Goal: Obtain resource: Obtain resource

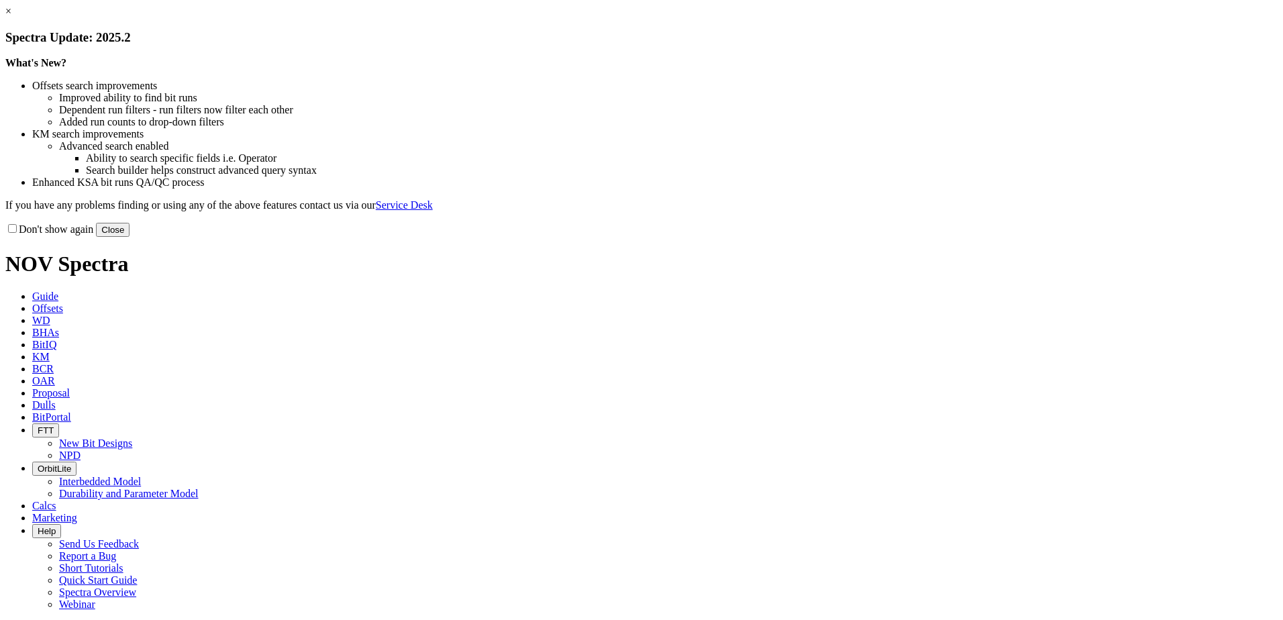
click at [11, 17] on link "×" at bounding box center [8, 10] width 6 height 11
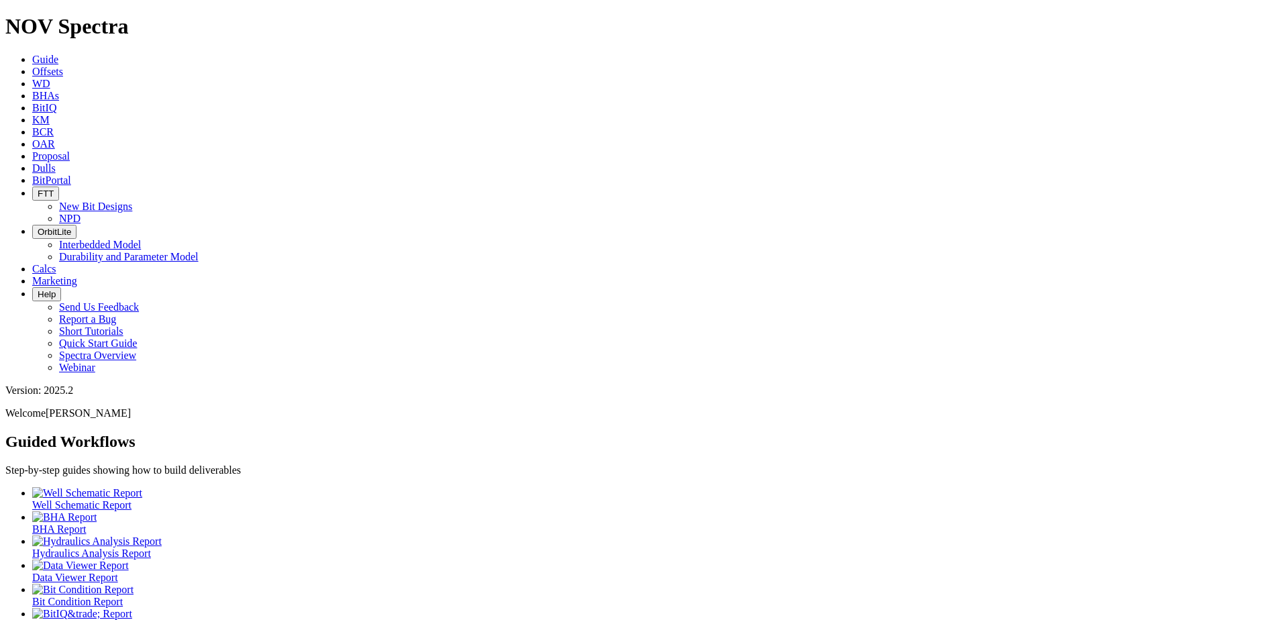
click at [63, 66] on span "Offsets" at bounding box center [47, 71] width 31 height 11
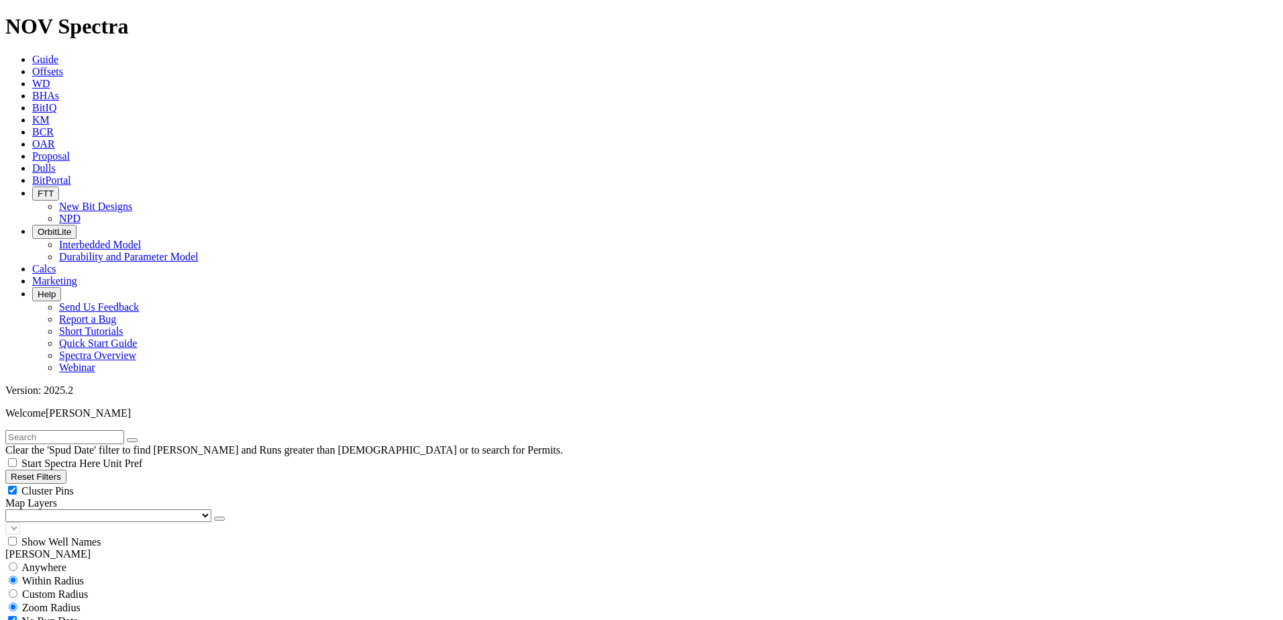
click at [124, 430] on input "text" at bounding box center [64, 437] width 119 height 14
type input "high sea"
click at [92, 430] on input "high sea" at bounding box center [64, 437] width 119 height 14
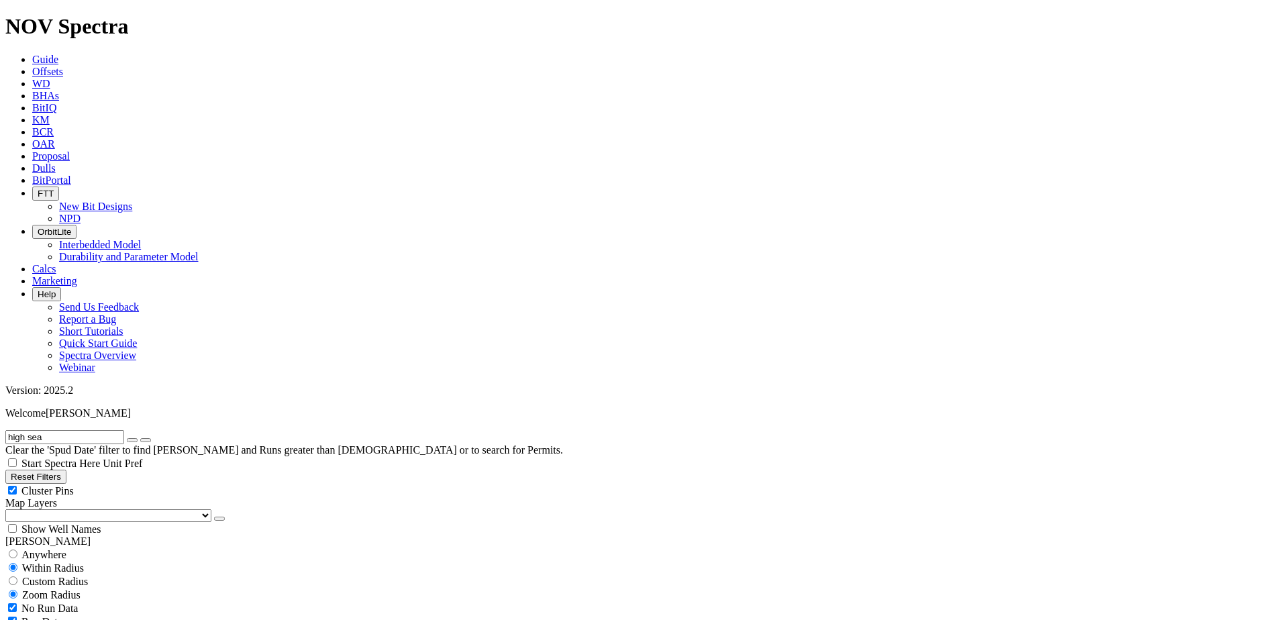
click at [138, 438] on button "button" at bounding box center [132, 440] width 11 height 4
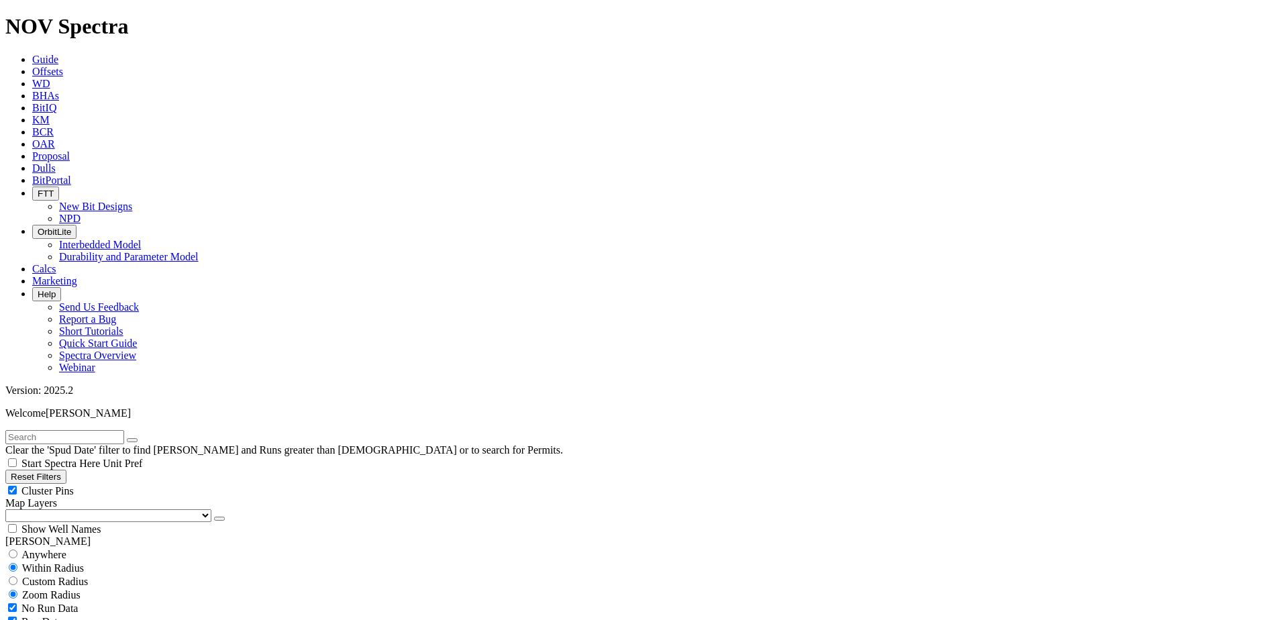
scroll to position [604, 0]
select select "8.5"
checkbox input "false"
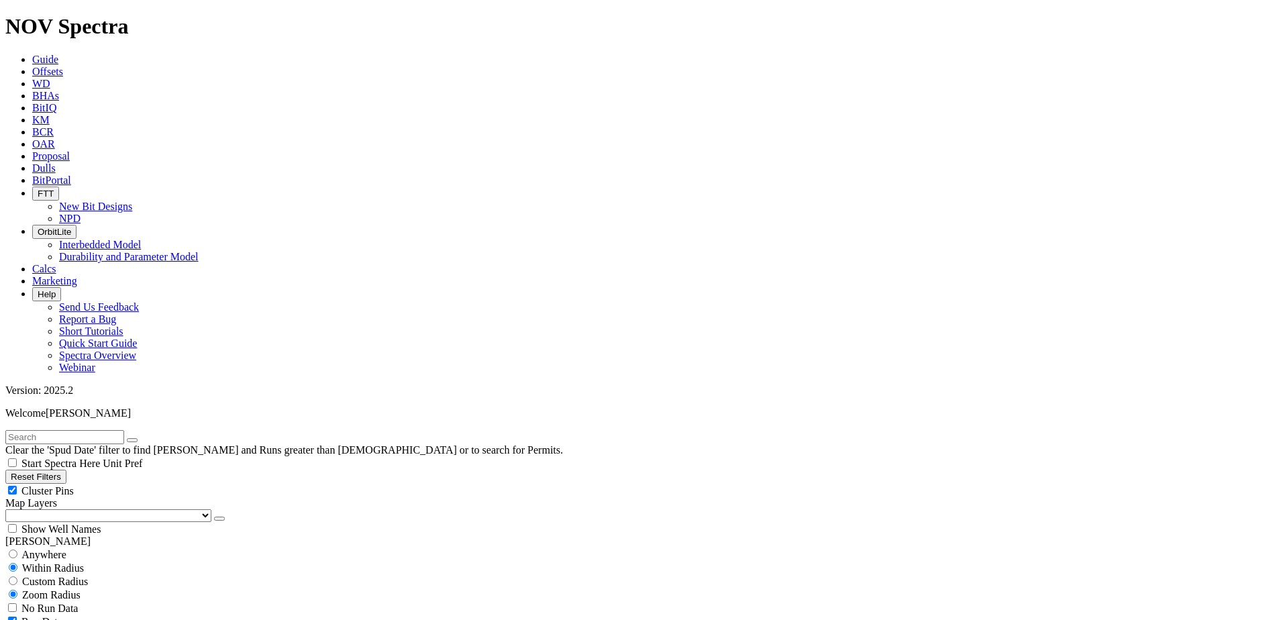
select select "? number:8.5 ?"
click at [34, 576] on span "Custom Radius" at bounding box center [55, 581] width 66 height 11
radio input "true"
radio input "false"
click at [91, 601] on input "number" at bounding box center [64, 608] width 119 height 14
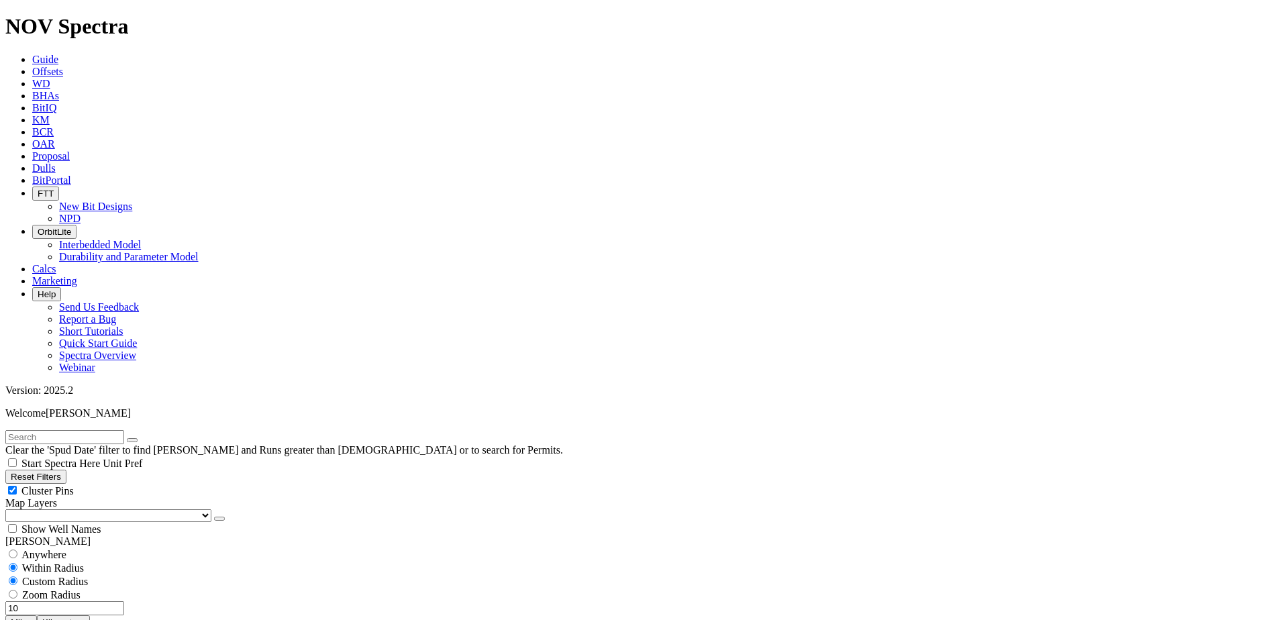
type input "10"
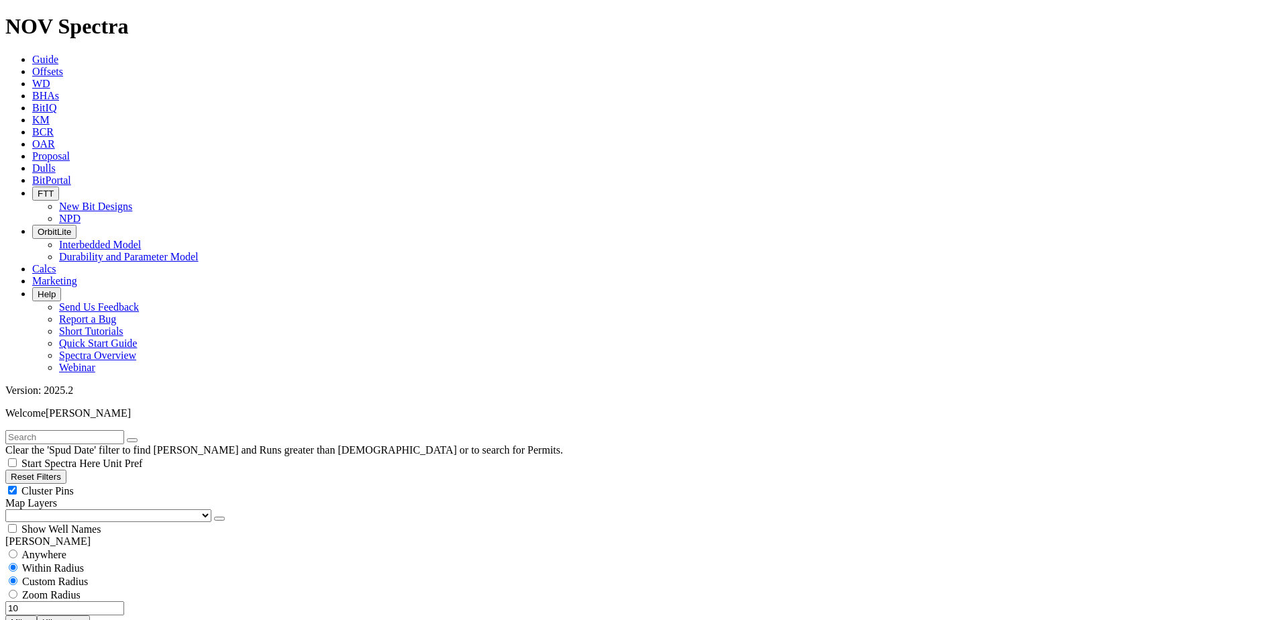
click at [99, 430] on input "text" at bounding box center [64, 437] width 119 height 14
click at [27, 470] on button "Reset Filters" at bounding box center [35, 477] width 61 height 14
radio input "false"
radio input "true"
checkbox input "true"
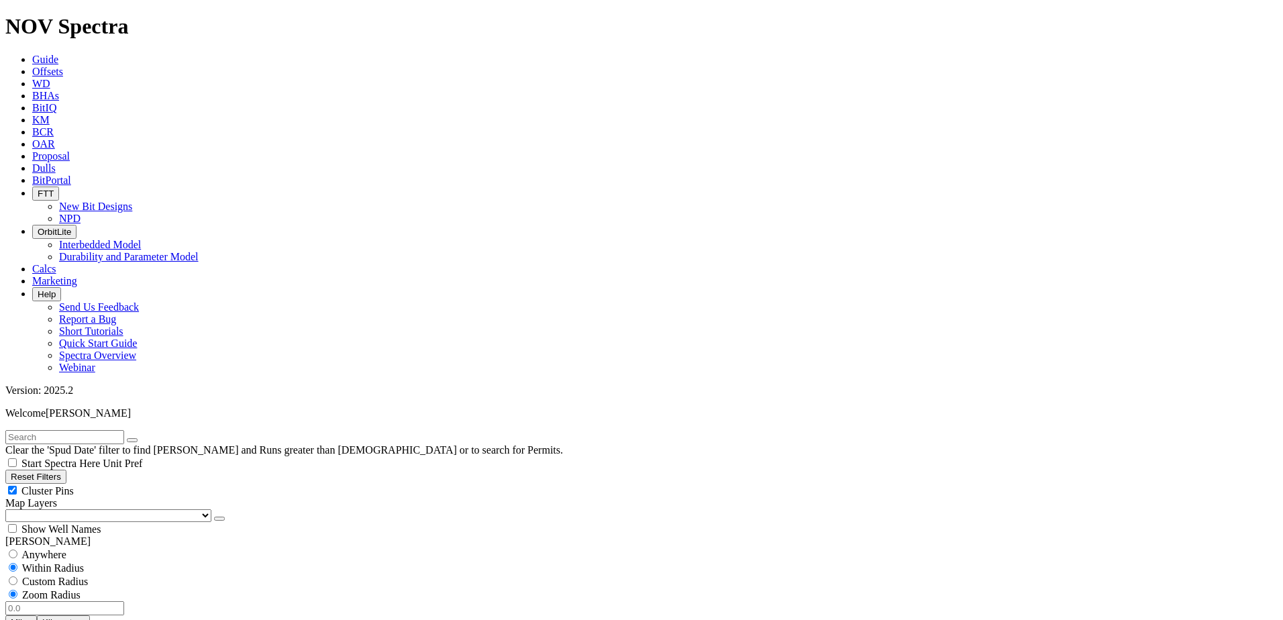
select select
click at [51, 430] on input "text" at bounding box center [64, 437] width 119 height 14
paste input "19032481"
type input "19032481"
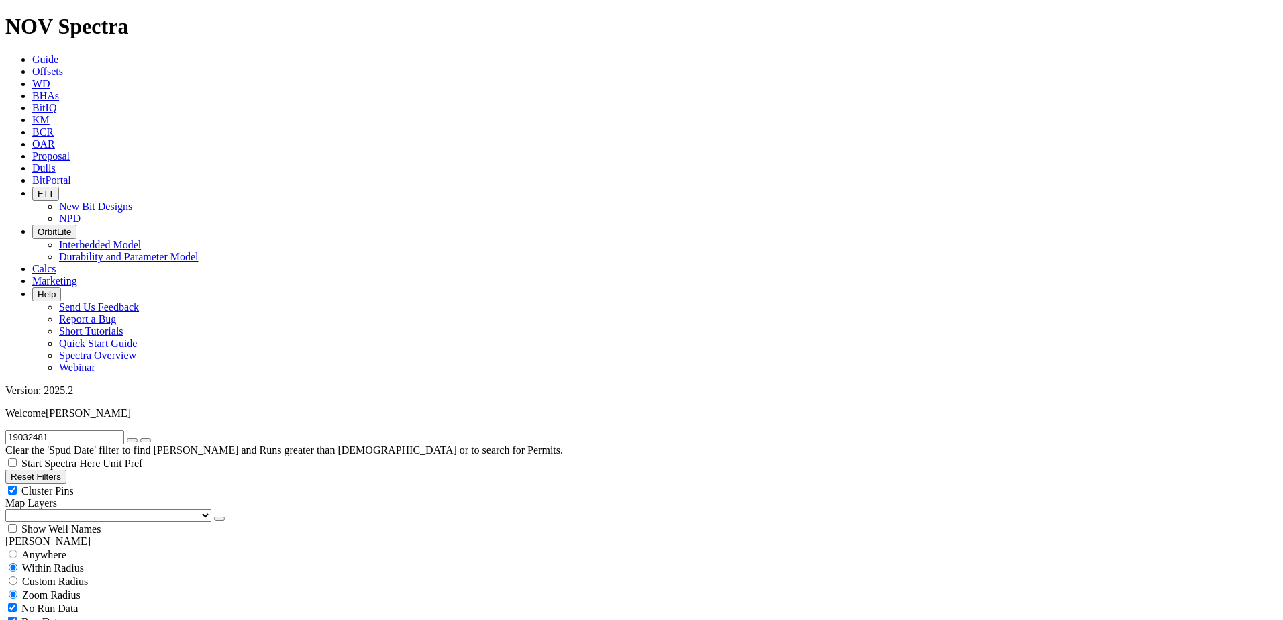
click at [83, 509] on select "US Counties [GEOGRAPHIC_DATA], [GEOGRAPHIC_DATA] [GEOGRAPHIC_DATA], [GEOGRAPHIC…" at bounding box center [108, 515] width 206 height 13
click at [10, 509] on select "US Counties [GEOGRAPHIC_DATA], [GEOGRAPHIC_DATA] [GEOGRAPHIC_DATA], [GEOGRAPHIC…" at bounding box center [108, 515] width 206 height 13
click at [132, 440] on icon "button" at bounding box center [132, 440] width 0 height 0
click at [36, 576] on span "Custom Radius" at bounding box center [55, 581] width 66 height 11
radio input "true"
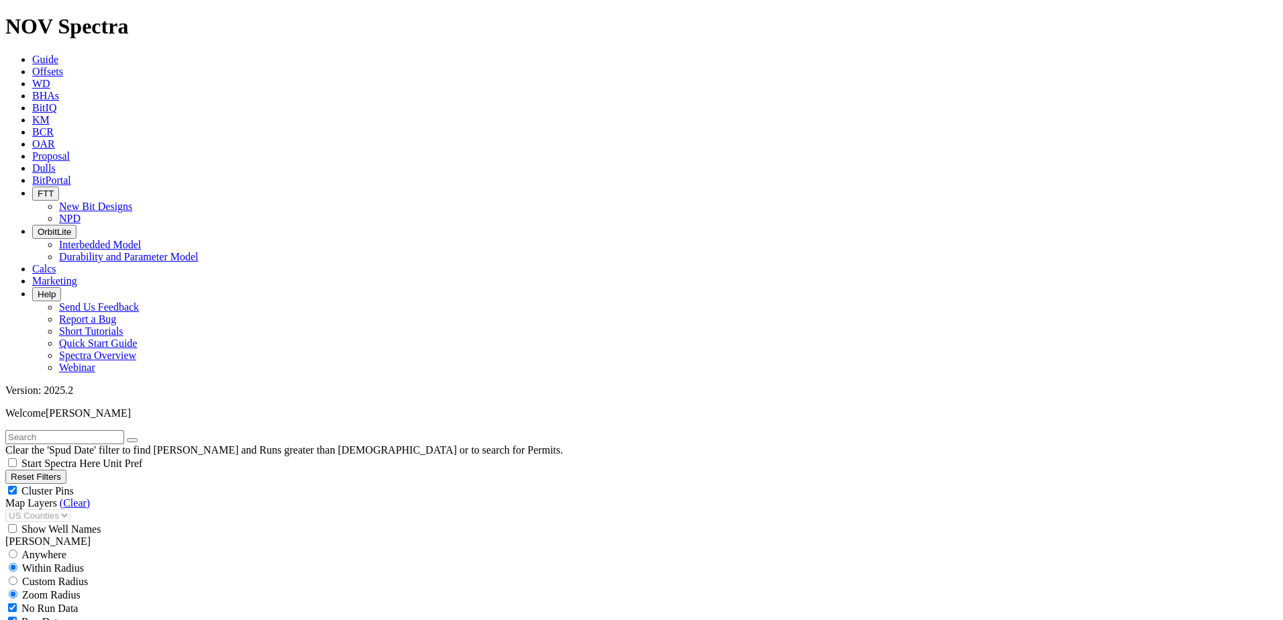
radio input "false"
click at [93, 601] on input "number" at bounding box center [64, 608] width 119 height 14
type input "10"
drag, startPoint x: 127, startPoint y: 252, endPoint x: 77, endPoint y: 352, distance: 112.2
click at [37, 615] on button "Miles" at bounding box center [21, 622] width 32 height 14
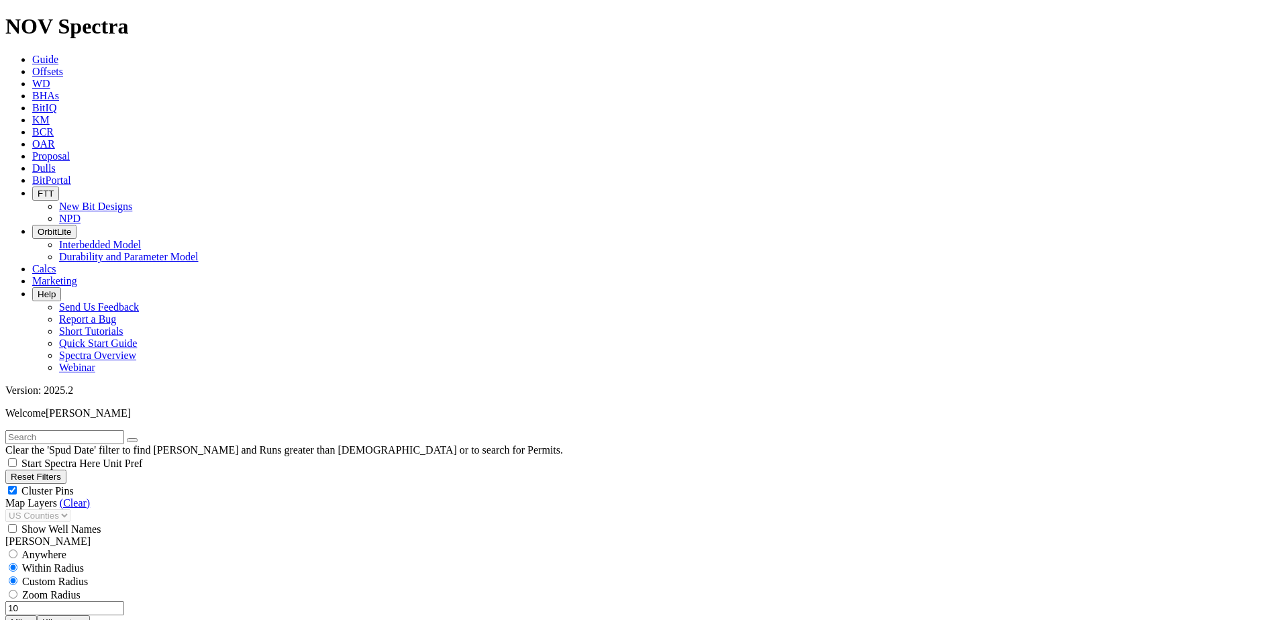
scroll to position [268, 0]
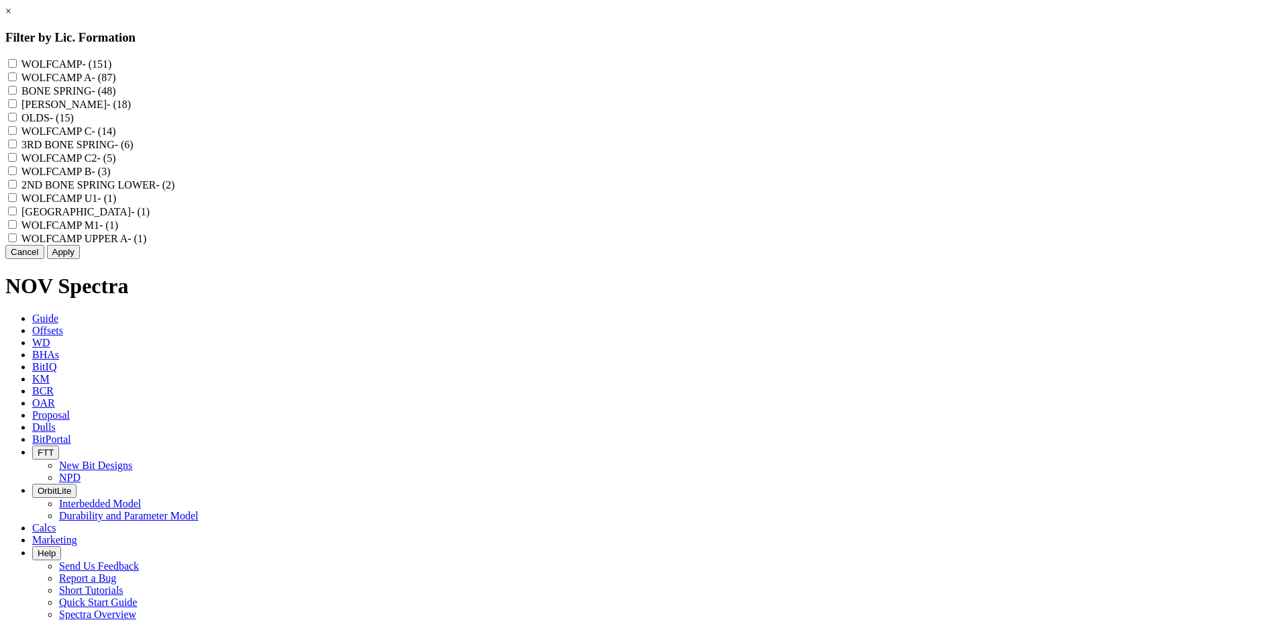
click at [17, 189] on LOWER "2ND BONE SPRING LOWER - (2)" at bounding box center [12, 184] width 9 height 9
checkbox LOWER "false"
click at [11, 17] on link "×" at bounding box center [8, 10] width 6 height 11
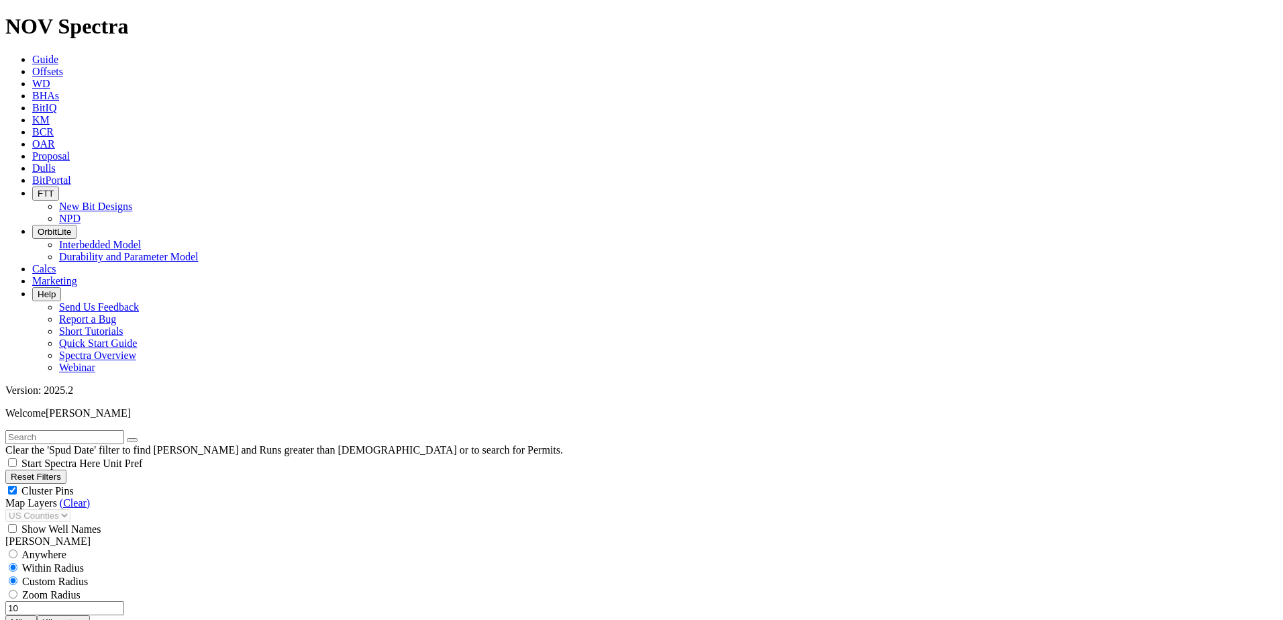
scroll to position [470, 0]
select select "8.75"
checkbox input "false"
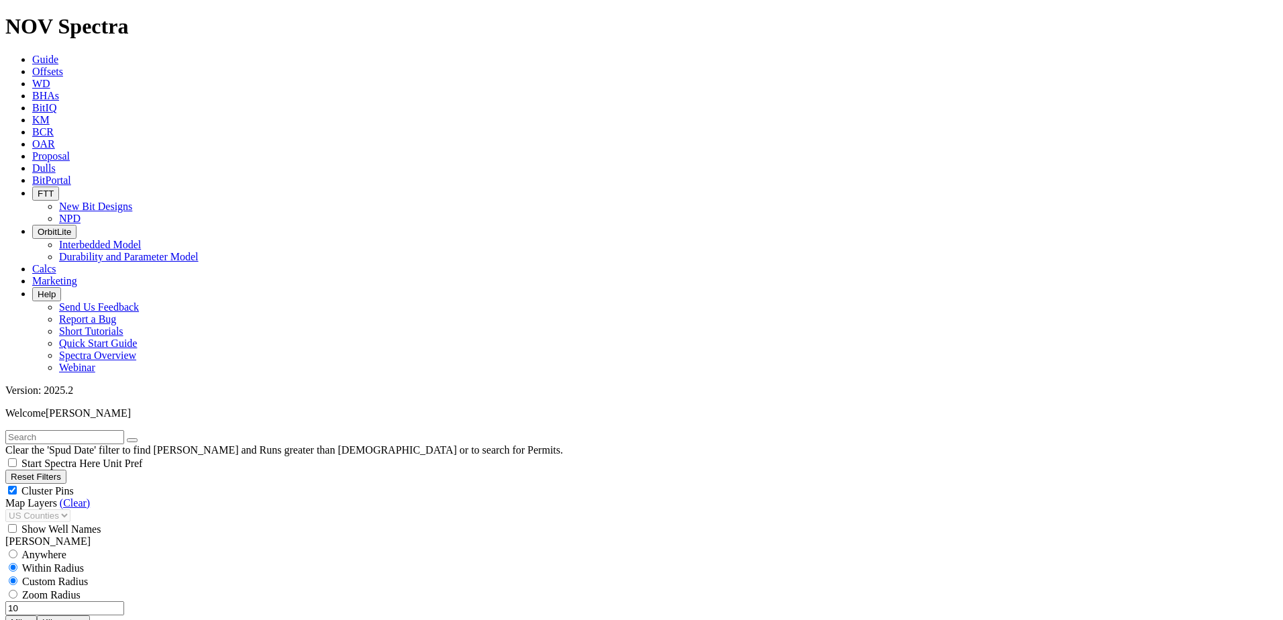
select select "? number:8.75 ?"
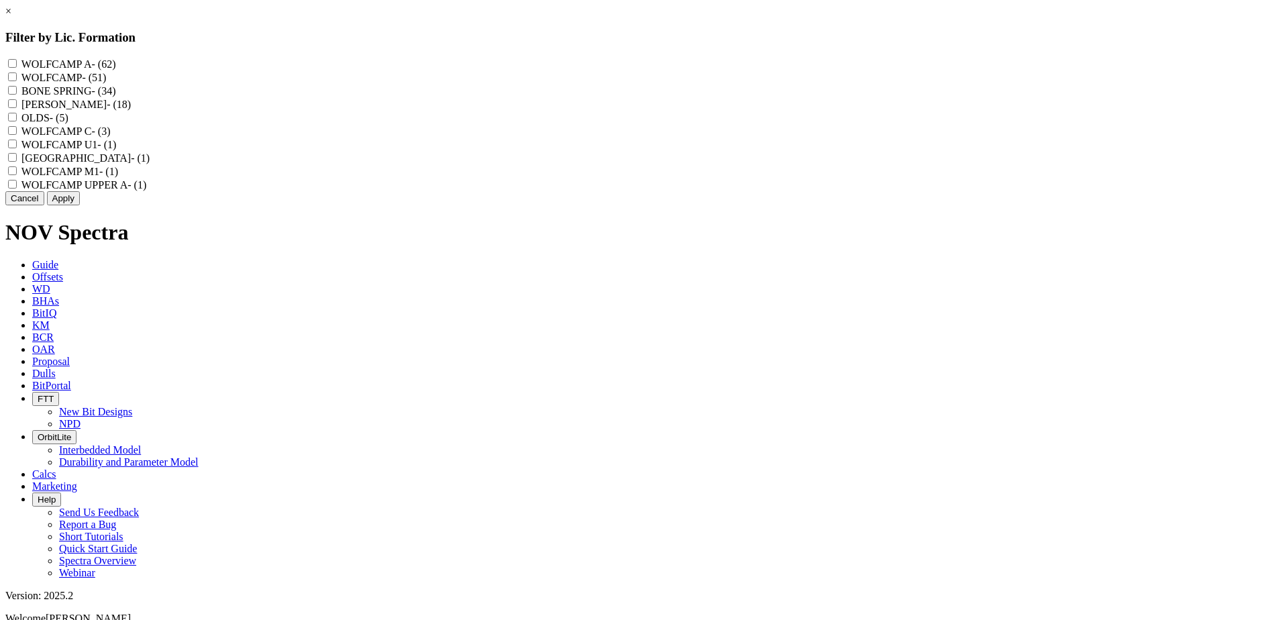
click at [44, 205] on button "Cancel" at bounding box center [24, 198] width 39 height 14
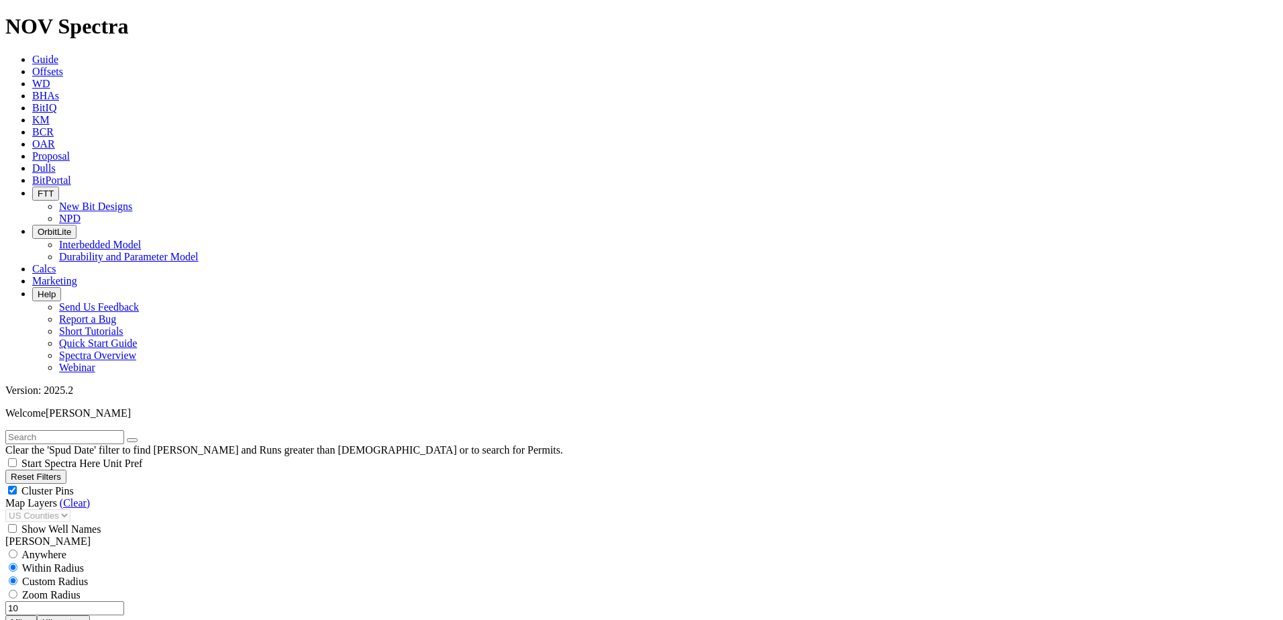
scroll to position [537, 0]
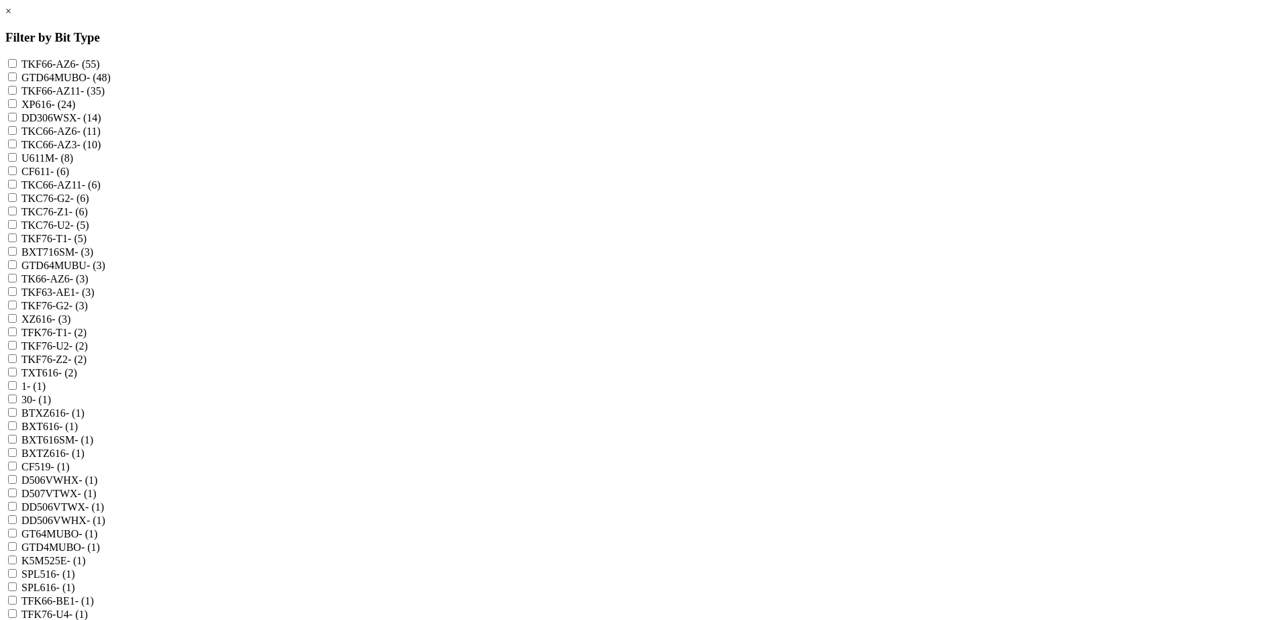
click at [17, 68] on input "TKF66-AZ6 - (55)" at bounding box center [12, 63] width 9 height 9
checkbox input "true"
click at [17, 95] on input "TKF66-AZ11 - (35)" at bounding box center [12, 90] width 9 height 9
checkbox input "true"
click at [17, 108] on input "XP616 - (24)" at bounding box center [12, 103] width 9 height 9
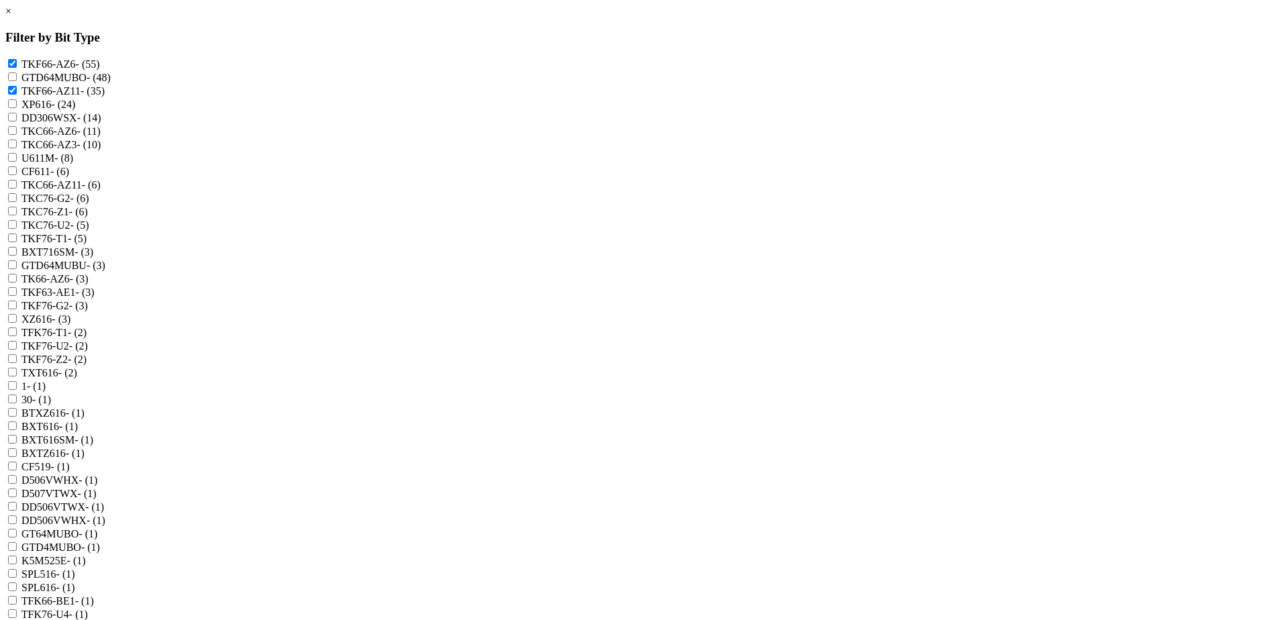
checkbox input "true"
click at [17, 121] on input "DD306WSX - (14)" at bounding box center [12, 117] width 9 height 9
checkbox input "true"
click at [17, 135] on input "TKC66-AZ6 - (11)" at bounding box center [12, 130] width 9 height 9
checkbox input "true"
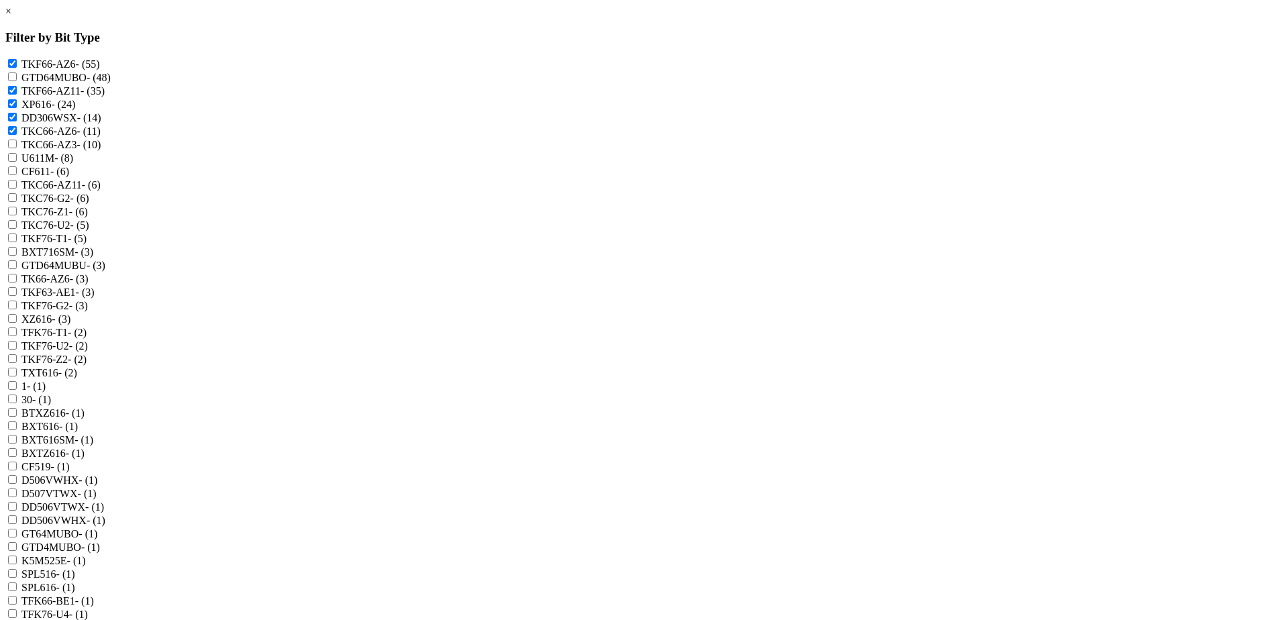
click at [17, 148] on input "TKC66-AZ3 - (10)" at bounding box center [12, 144] width 9 height 9
checkbox input "true"
click at [17, 189] on input "TKC66-AZ11 - (6)" at bounding box center [12, 184] width 9 height 9
checkbox input "true"
click at [17, 202] on input "TKC76-G2 - (6)" at bounding box center [12, 197] width 9 height 9
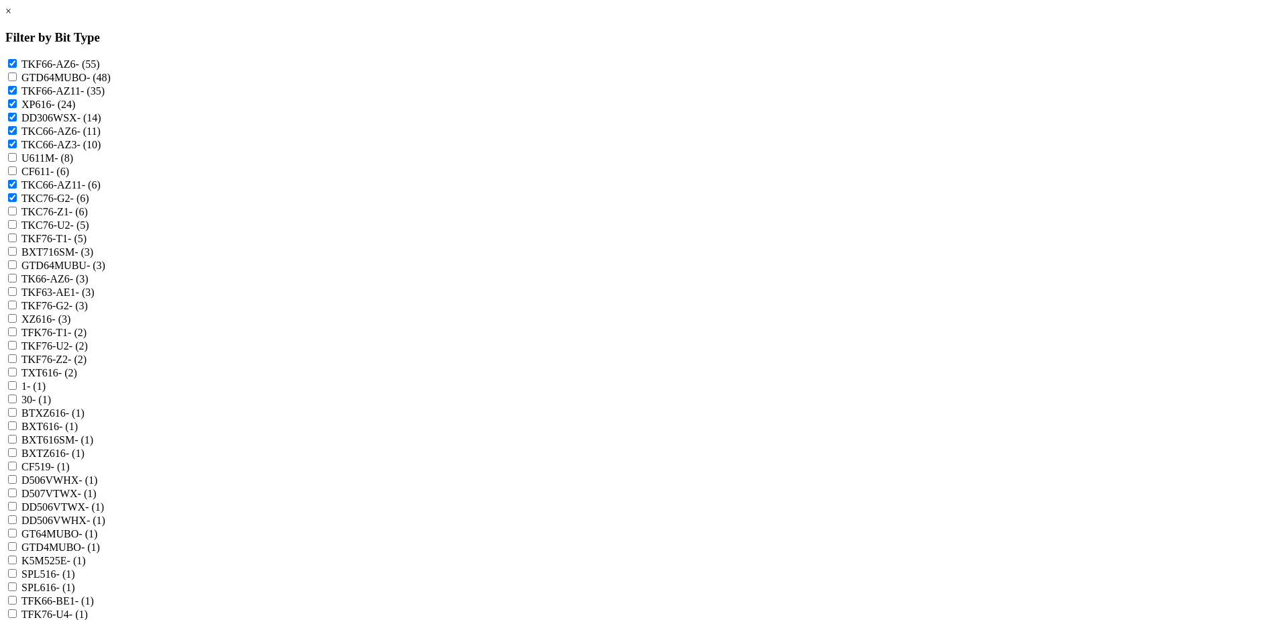
click at [17, 202] on input "TKC76-G2 - (6)" at bounding box center [12, 197] width 9 height 9
checkbox input "false"
click at [17, 283] on input "TK66-AZ6 - (3)" at bounding box center [12, 278] width 9 height 9
checkbox input "true"
click at [17, 323] on input "XZ616 - (3)" at bounding box center [12, 318] width 9 height 9
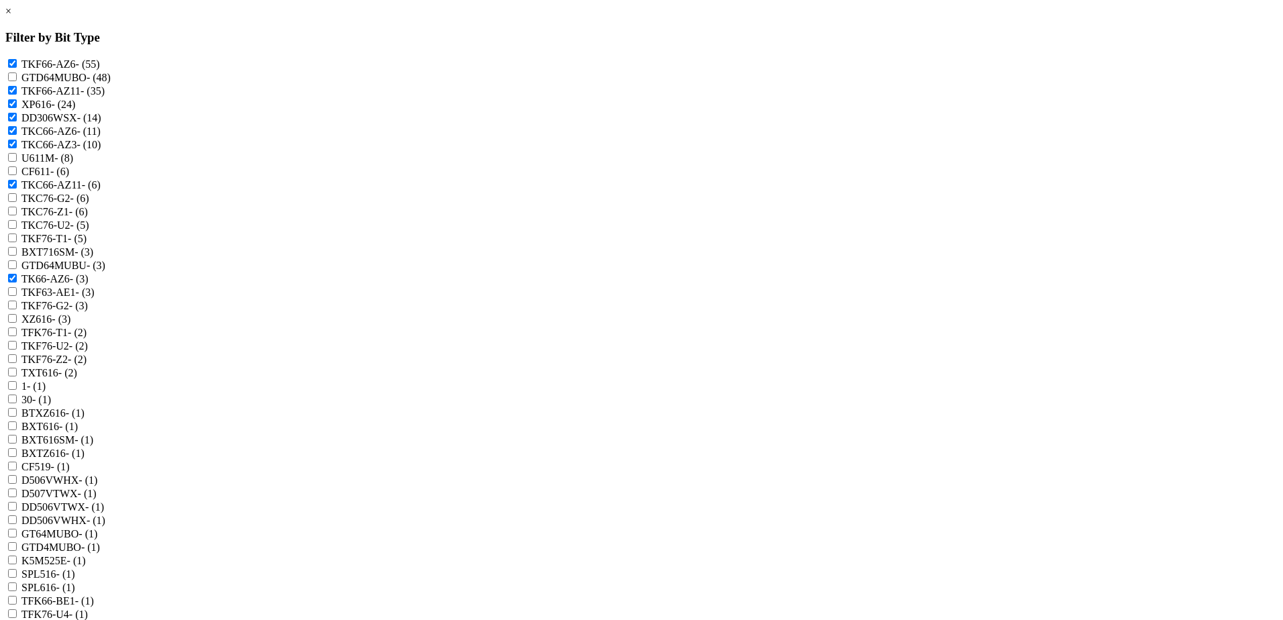
checkbox input "true"
click at [17, 376] on input "TXT616 - (2)" at bounding box center [12, 372] width 9 height 9
checkbox input "true"
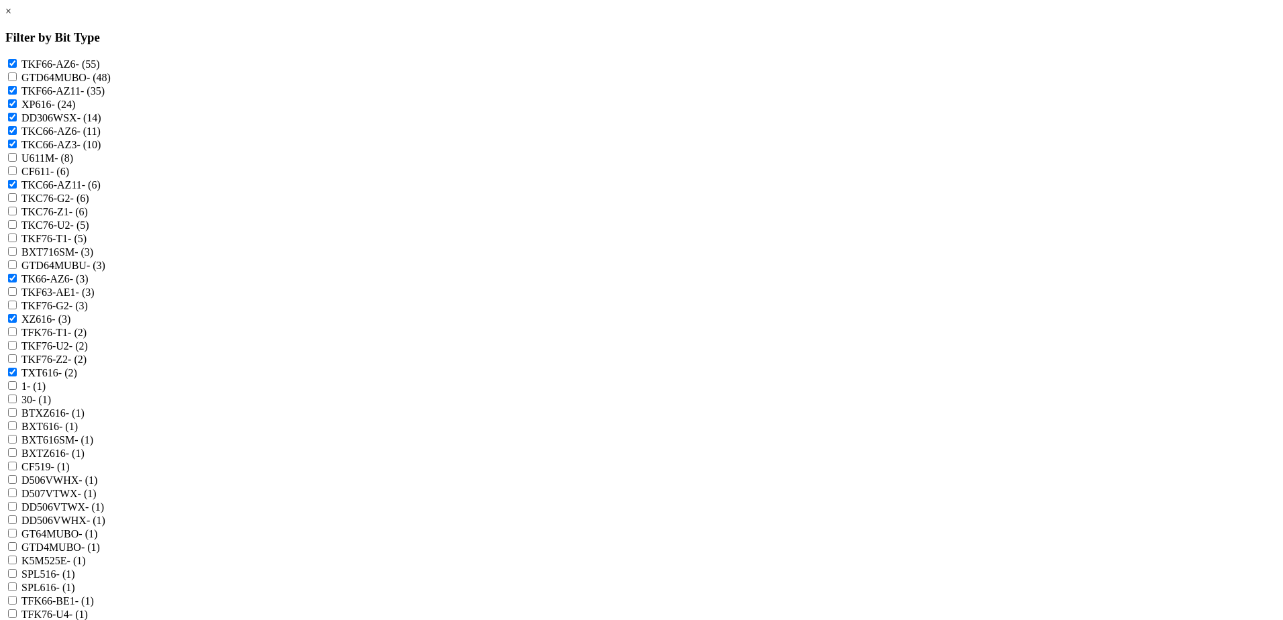
click at [557, 406] on div "BTXZ616 - (1)" at bounding box center [641, 412] width 1272 height 13
click at [17, 408] on input "BTXZ616 - (1)" at bounding box center [12, 412] width 9 height 9
checkbox input "true"
click at [17, 421] on input "BXT616 - (1)" at bounding box center [12, 425] width 9 height 9
checkbox input "true"
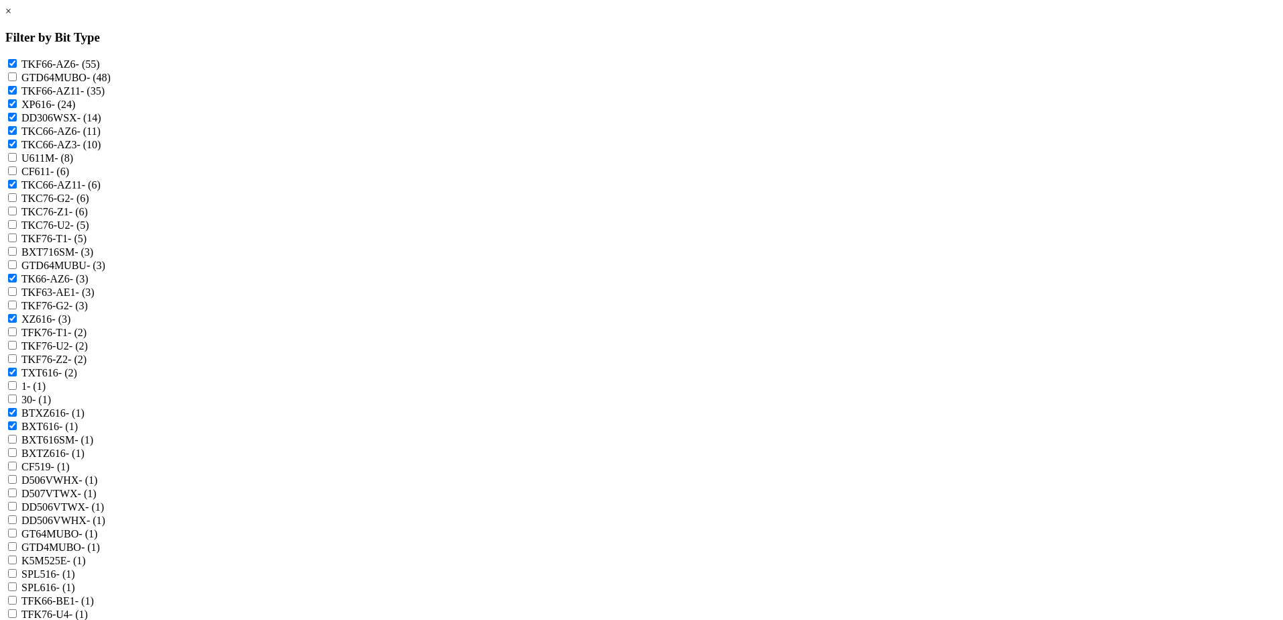
click at [17, 435] on input "BXT616SM - (1)" at bounding box center [12, 439] width 9 height 9
checkbox input "true"
click at [550, 446] on div "BXTZ616 - (1)" at bounding box center [641, 452] width 1272 height 13
click at [17, 448] on input "BXTZ616 - (1)" at bounding box center [12, 452] width 9 height 9
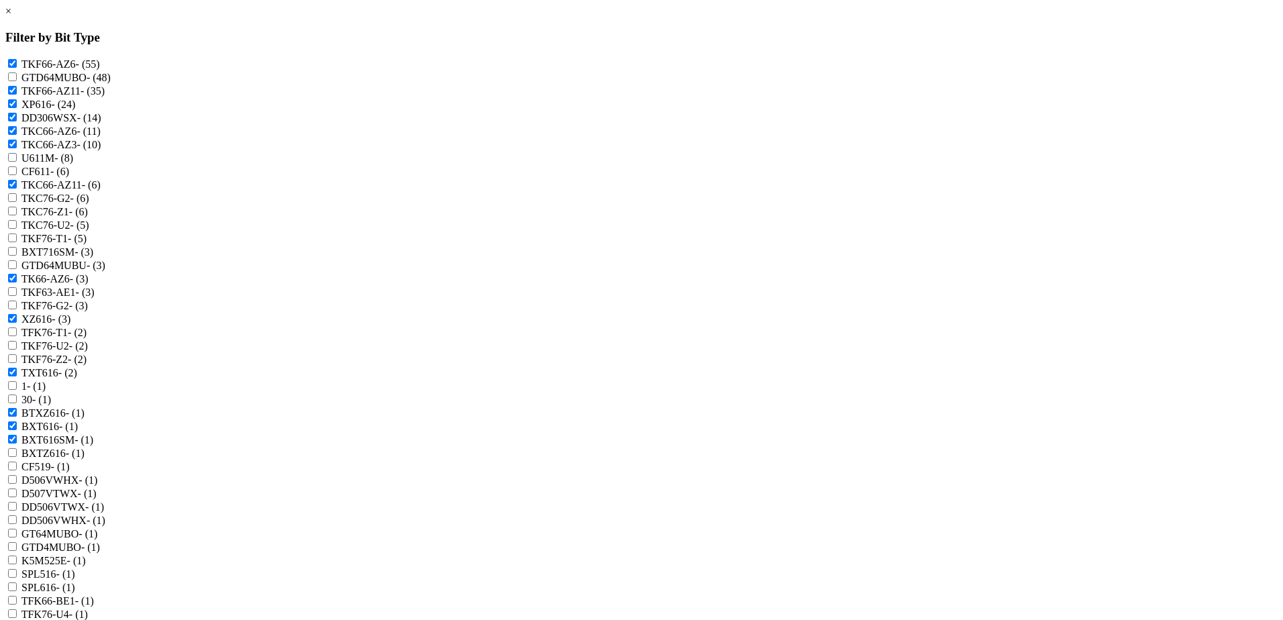
checkbox input "true"
click at [17, 502] on input "DD506VTWX - (1)" at bounding box center [12, 506] width 9 height 9
checkbox input "true"
click at [17, 515] on input "DD506VWHX - (1)" at bounding box center [12, 519] width 9 height 9
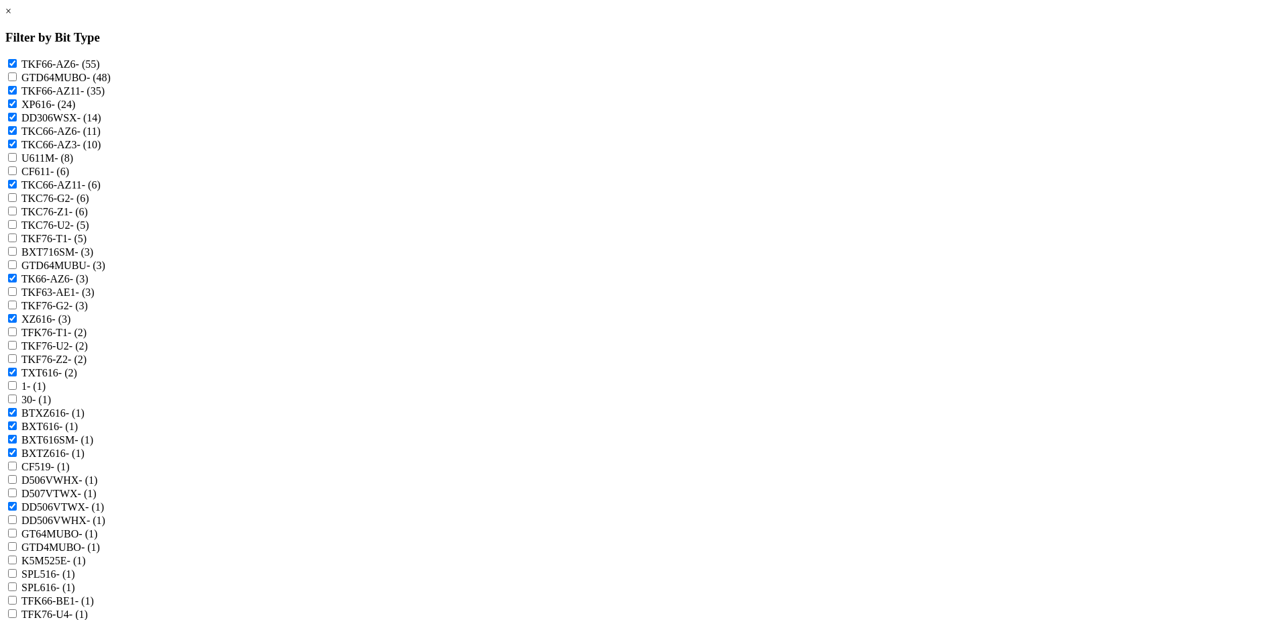
checkbox input "true"
click at [17, 596] on input "TFK66-BE1 - (1)" at bounding box center [12, 600] width 9 height 9
checkbox input "true"
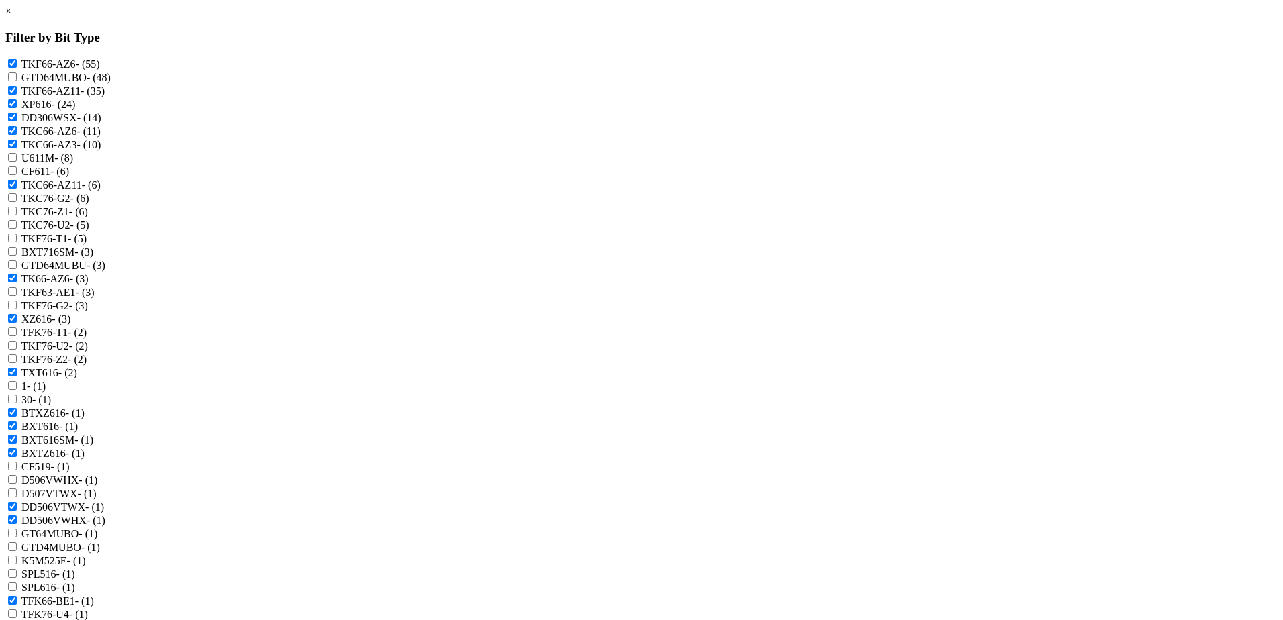
checkbox AZ3 "true"
checkbox input "true"
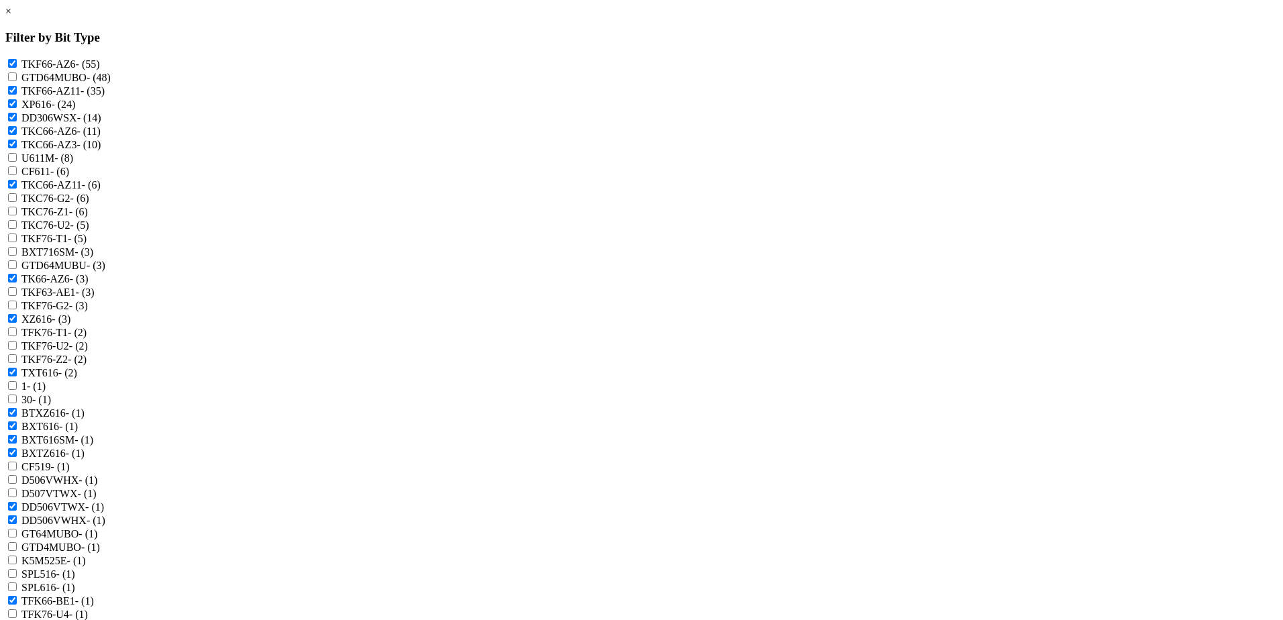
checkbox input "true"
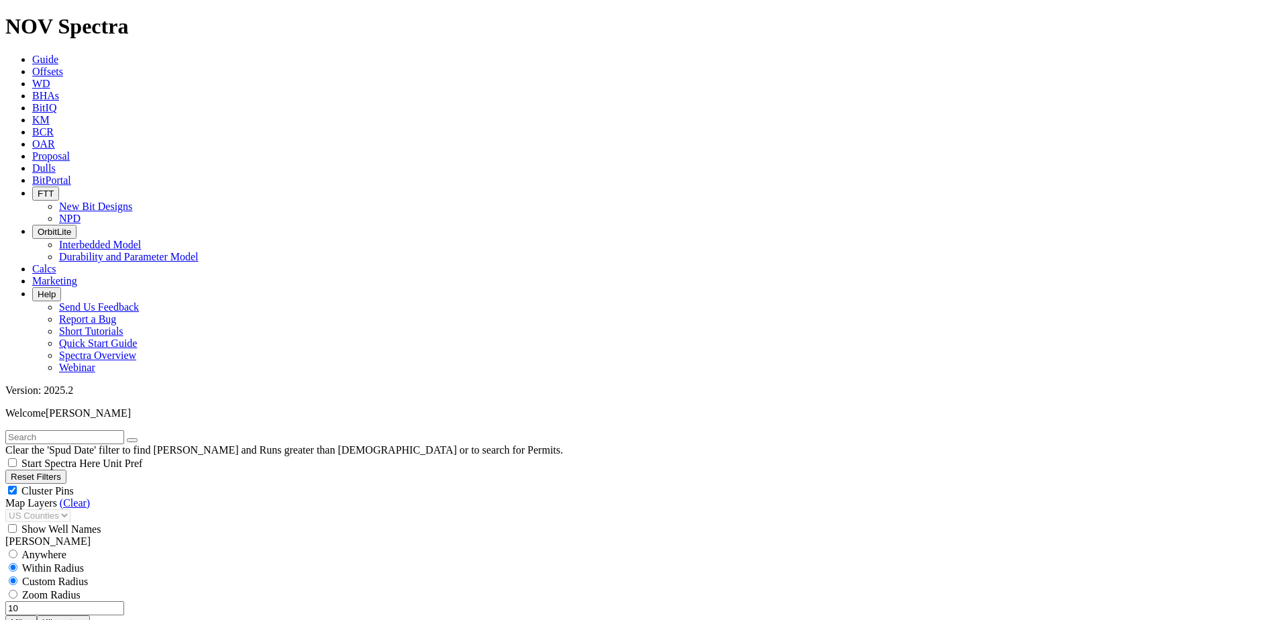
scroll to position [604, 0]
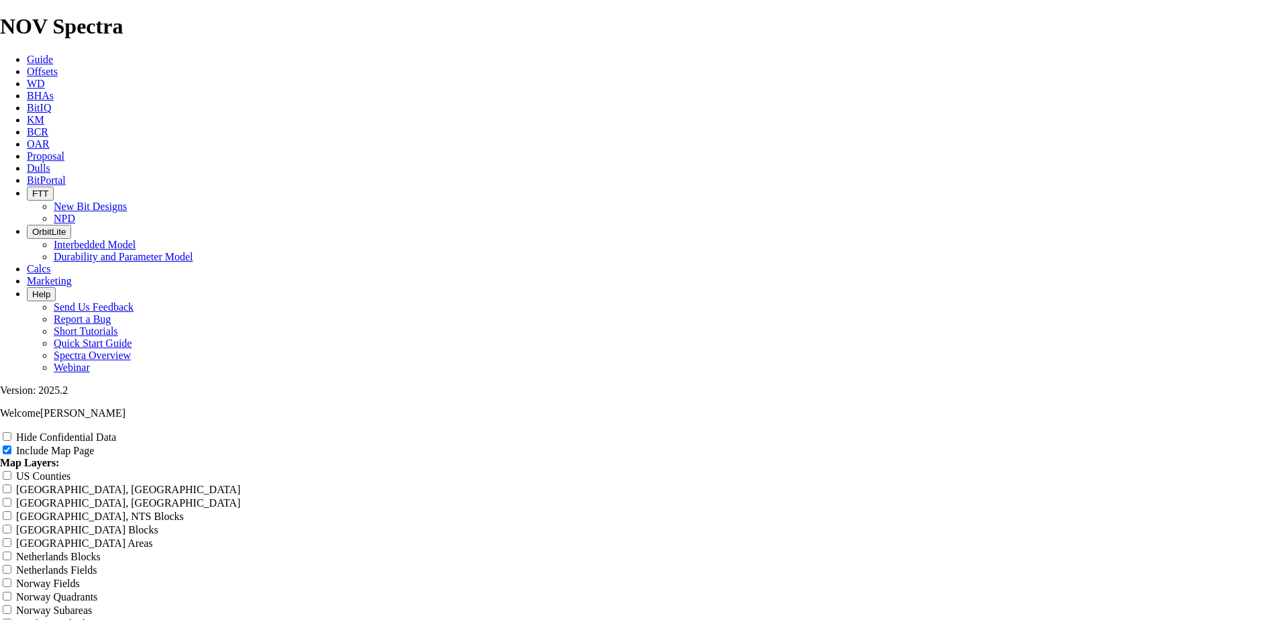
scroll to position [1678, 0]
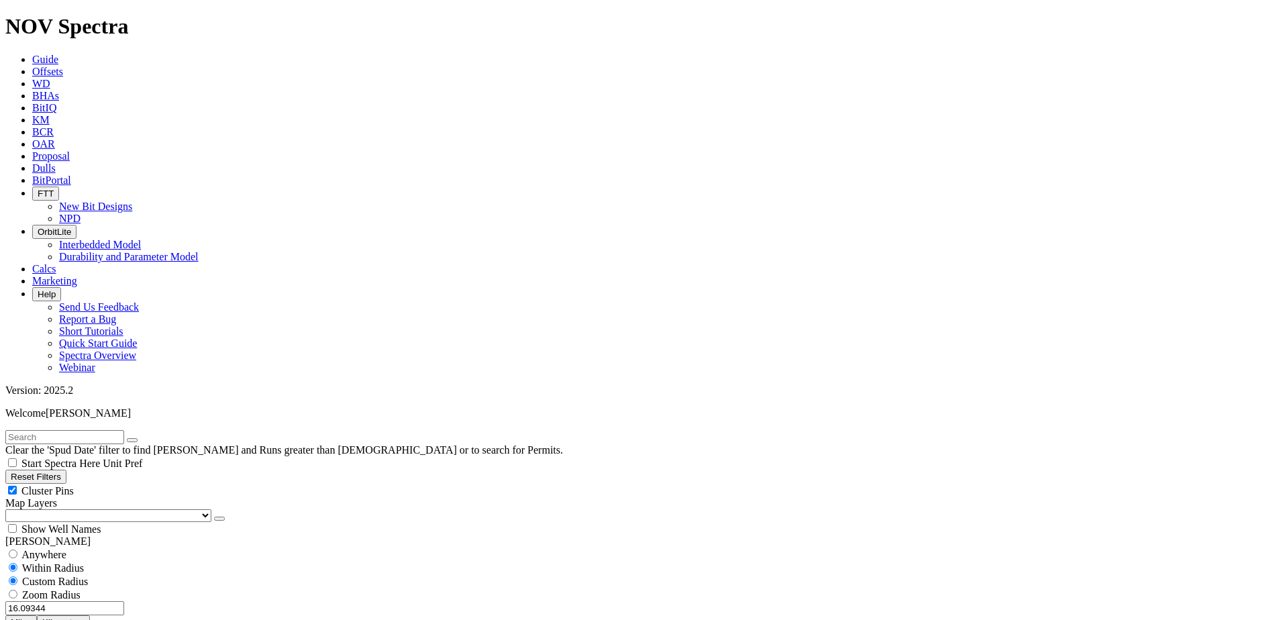
scroll to position [872, 0]
type input "3000"
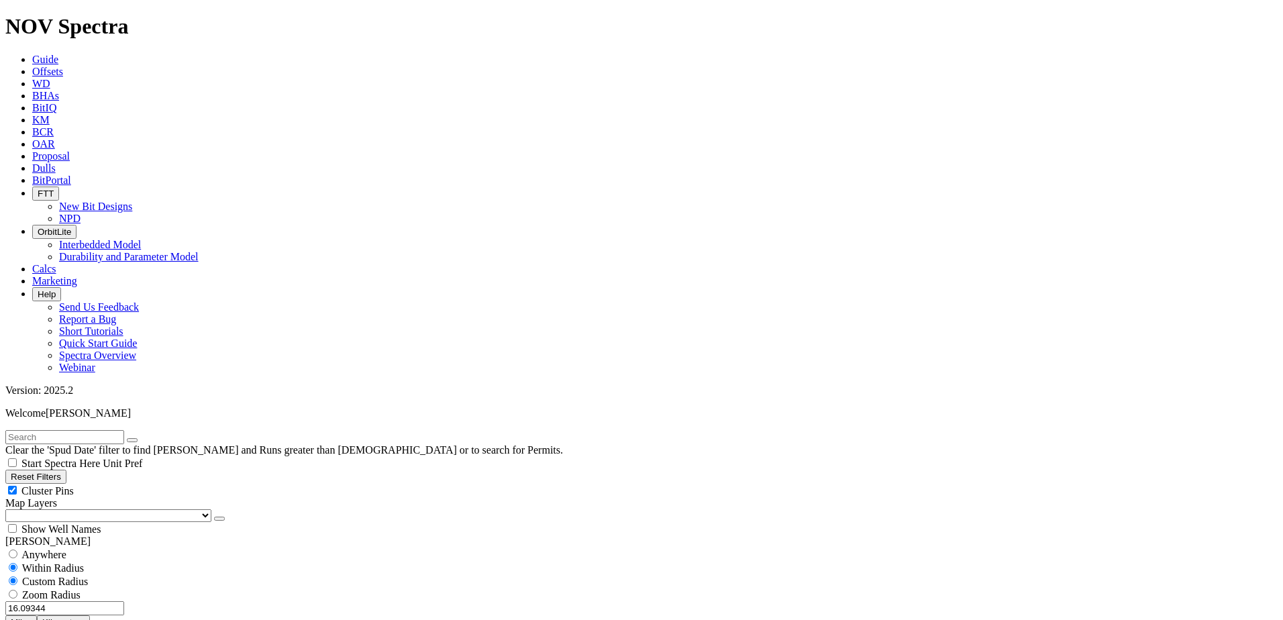
scroll to position [1007, 0]
type input "5000"
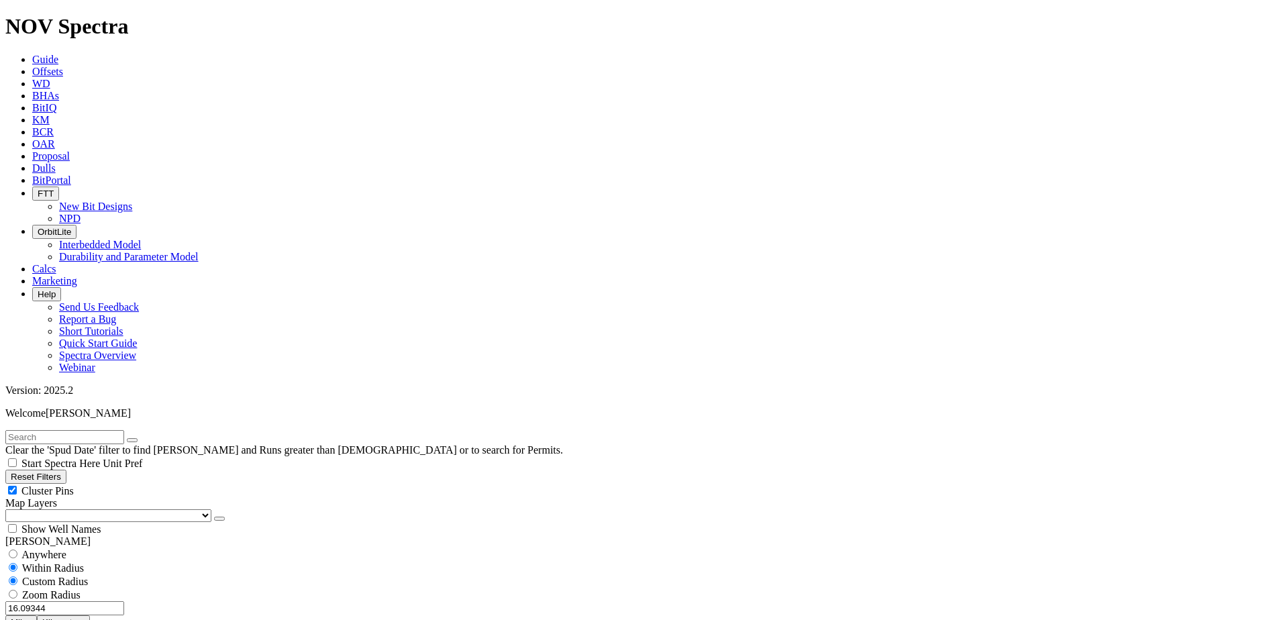
scroll to position [1208, 0]
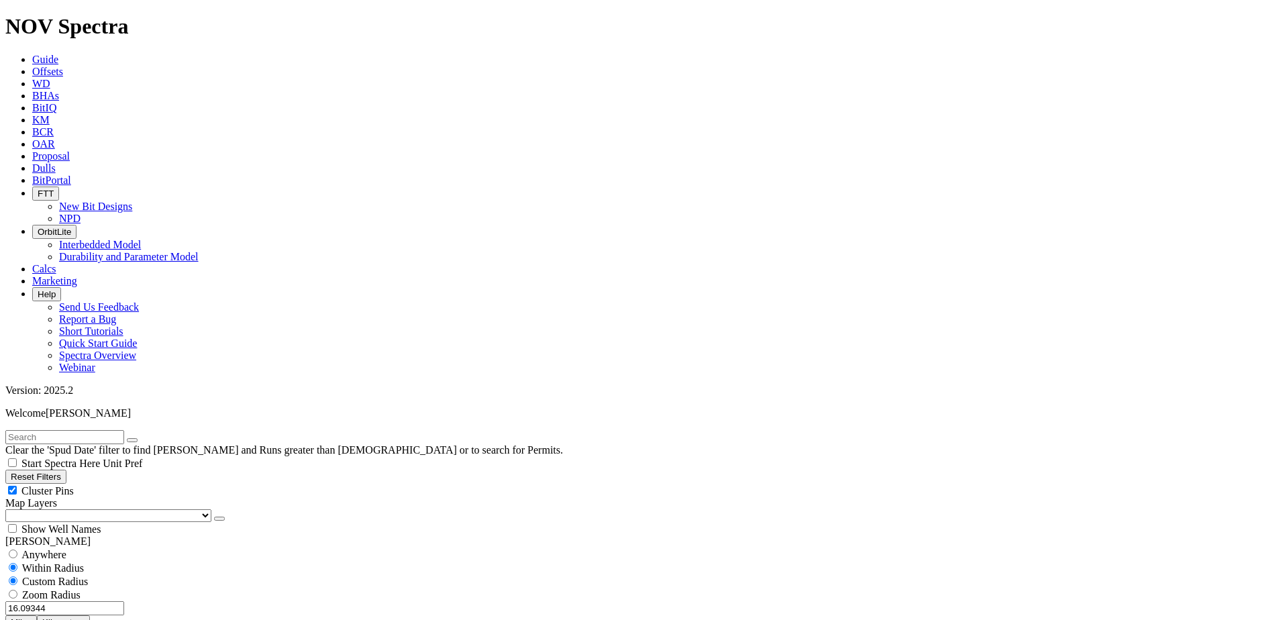
type input "200"
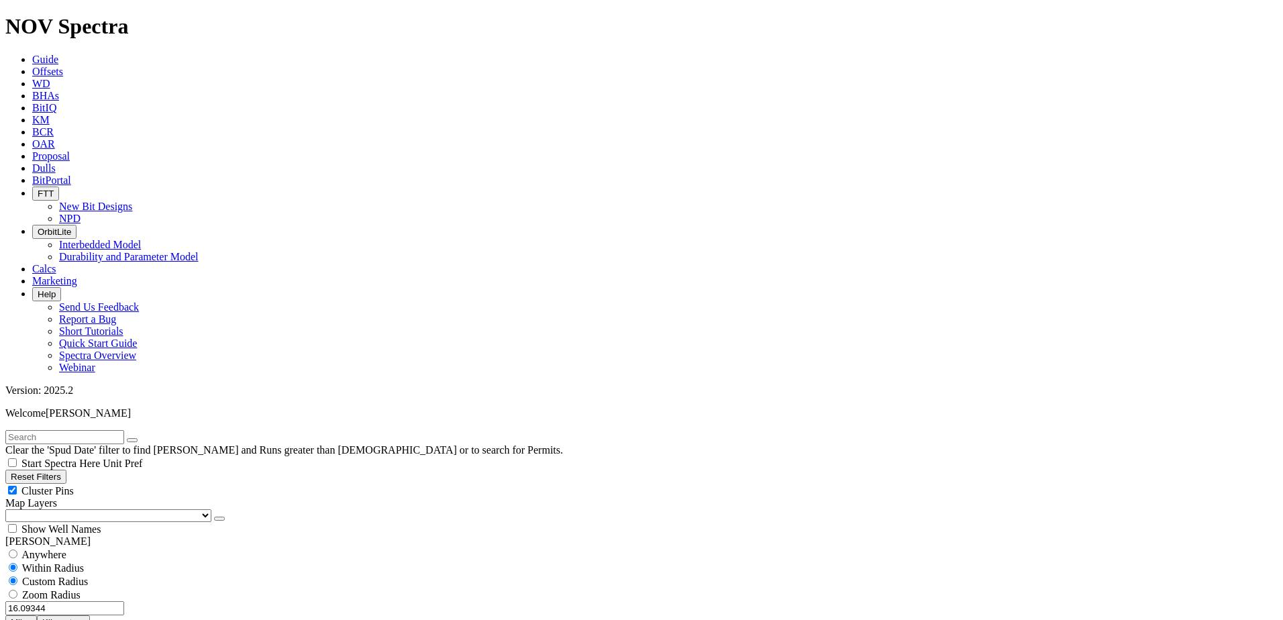
scroll to position [741, 0]
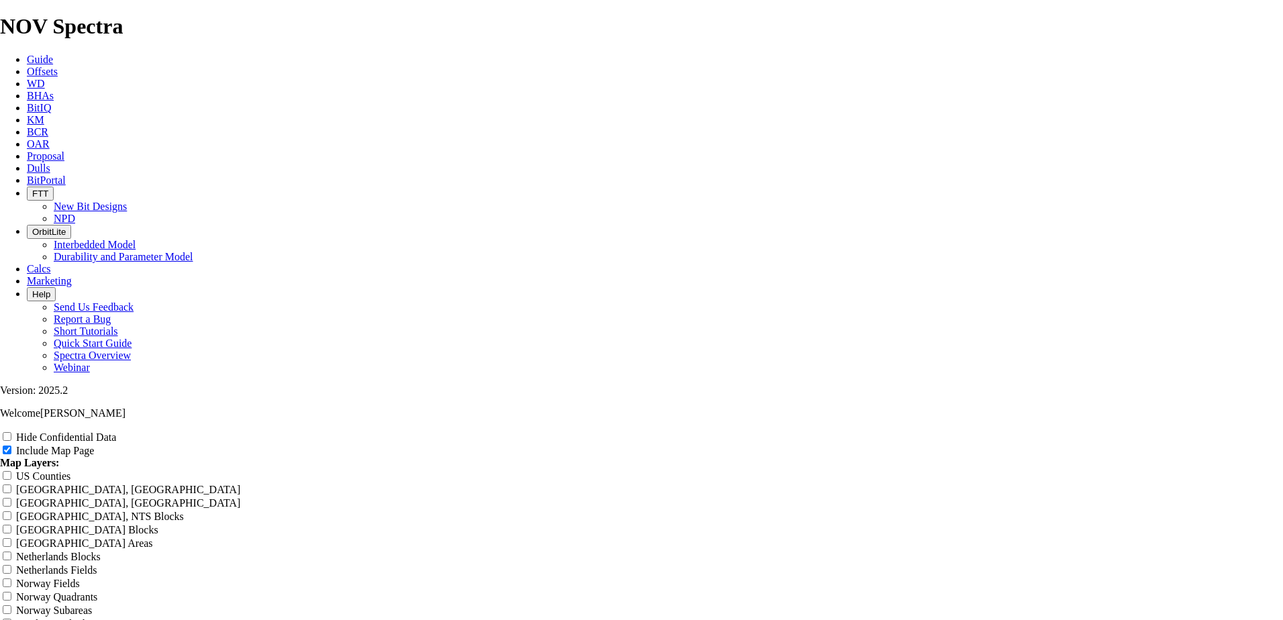
scroll to position [1745, 0]
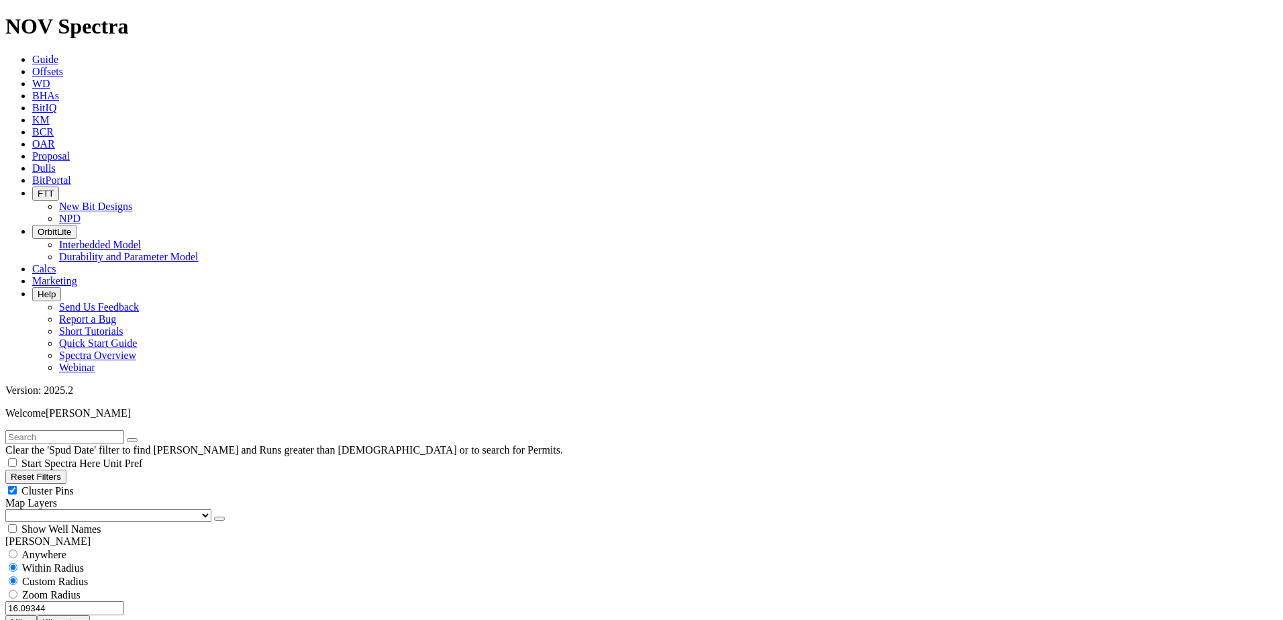
scroll to position [403, 0]
select select
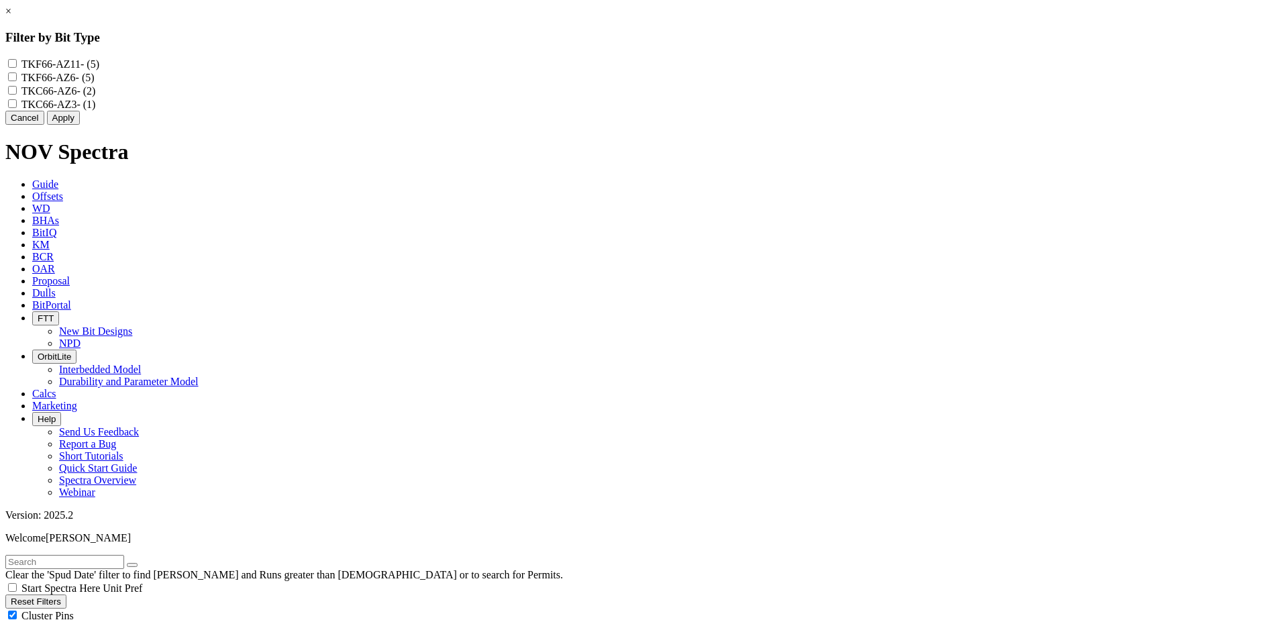
click at [44, 125] on button "Cancel" at bounding box center [24, 118] width 39 height 14
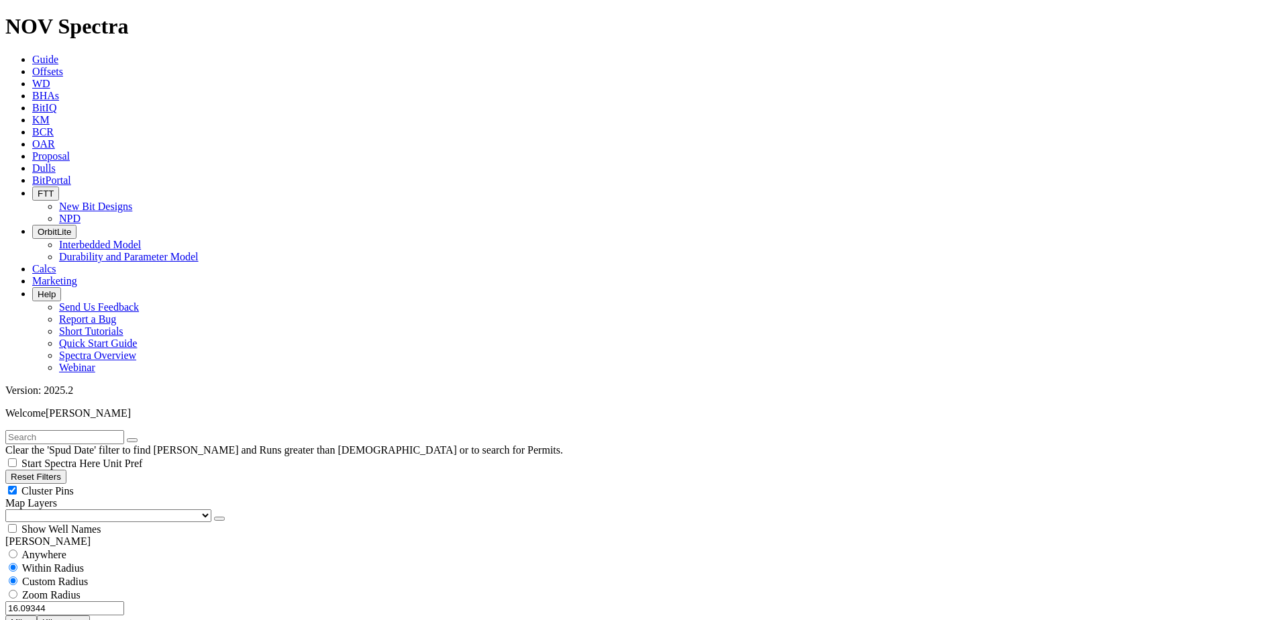
scroll to position [1141, 0]
type input "180"
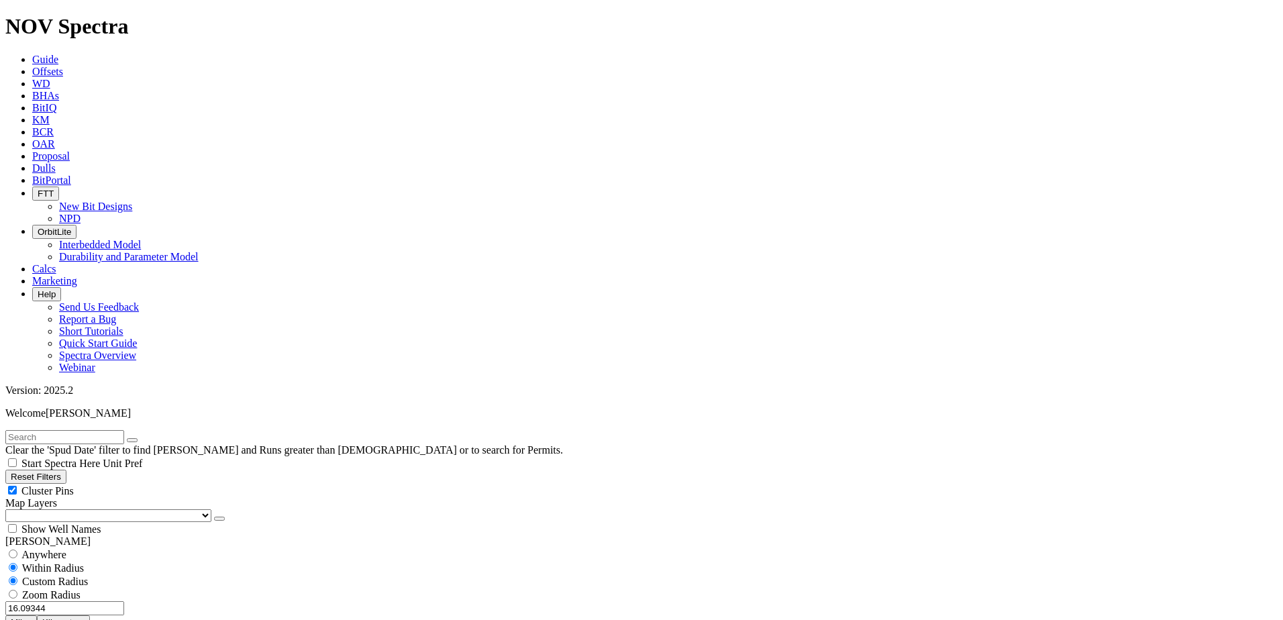
scroll to position [604, 0]
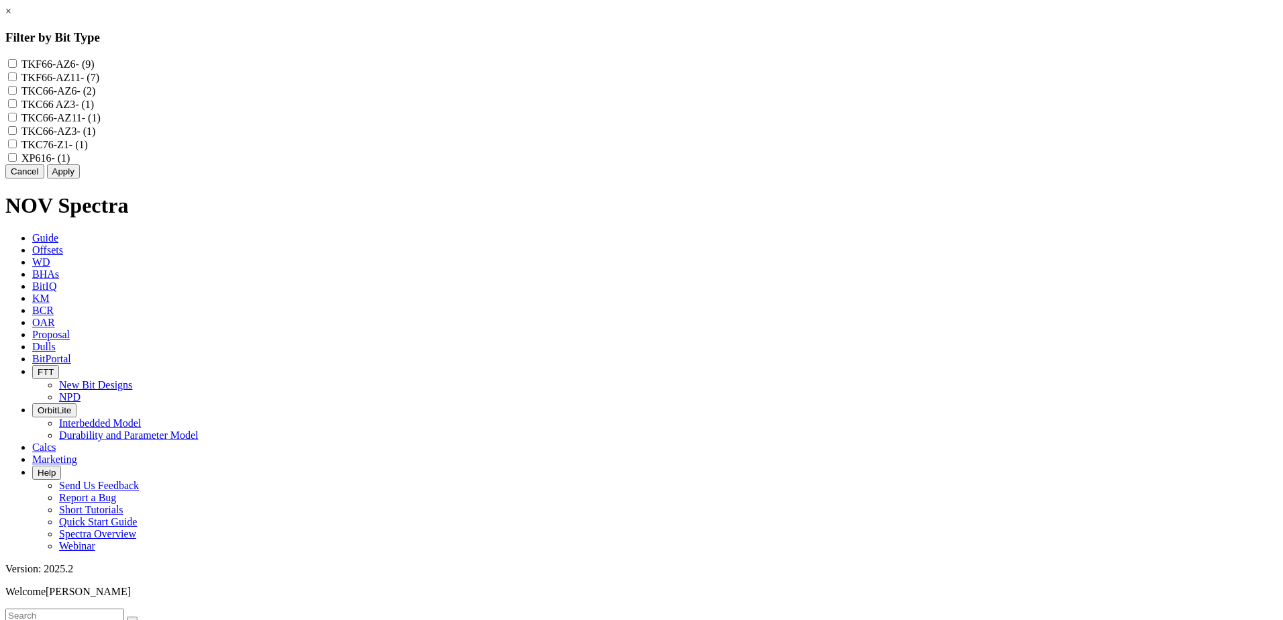
click at [44, 179] on button "Cancel" at bounding box center [24, 171] width 39 height 14
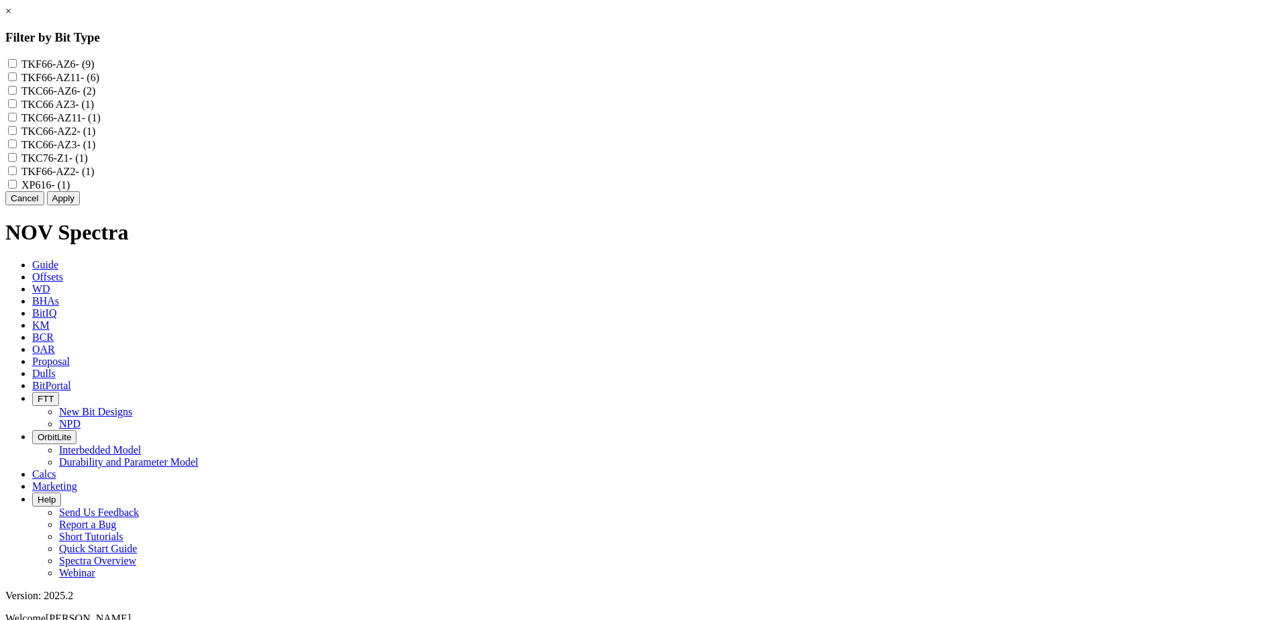
click at [80, 205] on button "Apply" at bounding box center [63, 198] width 33 height 14
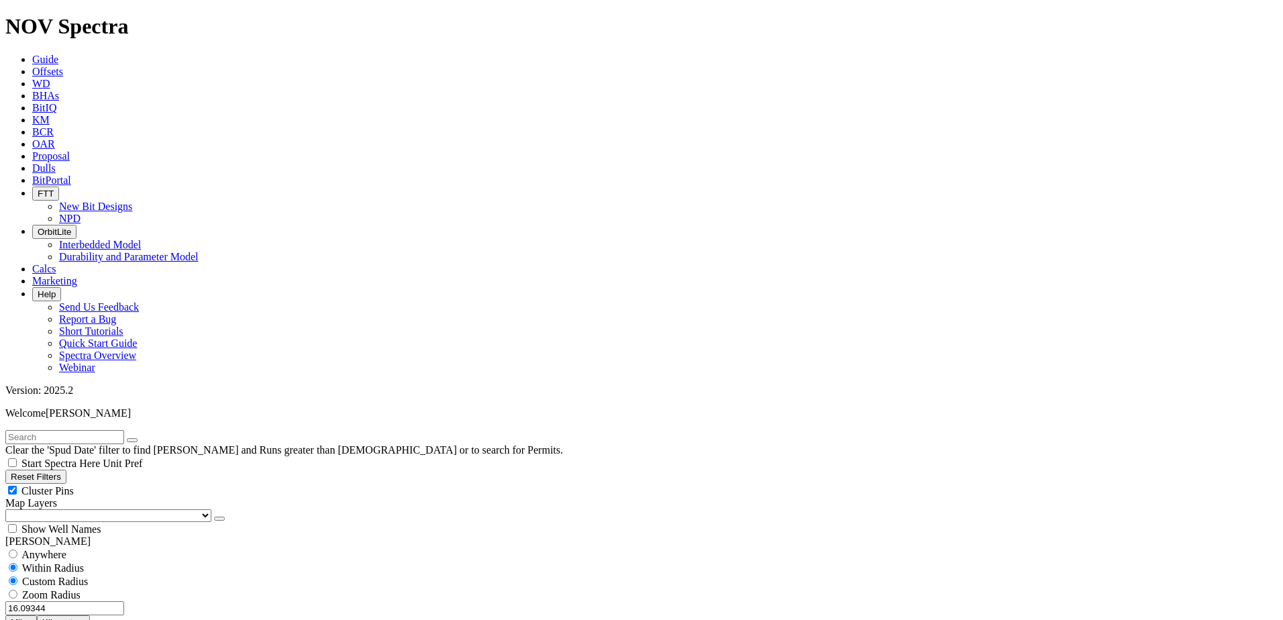
scroll to position [872, 0]
select select
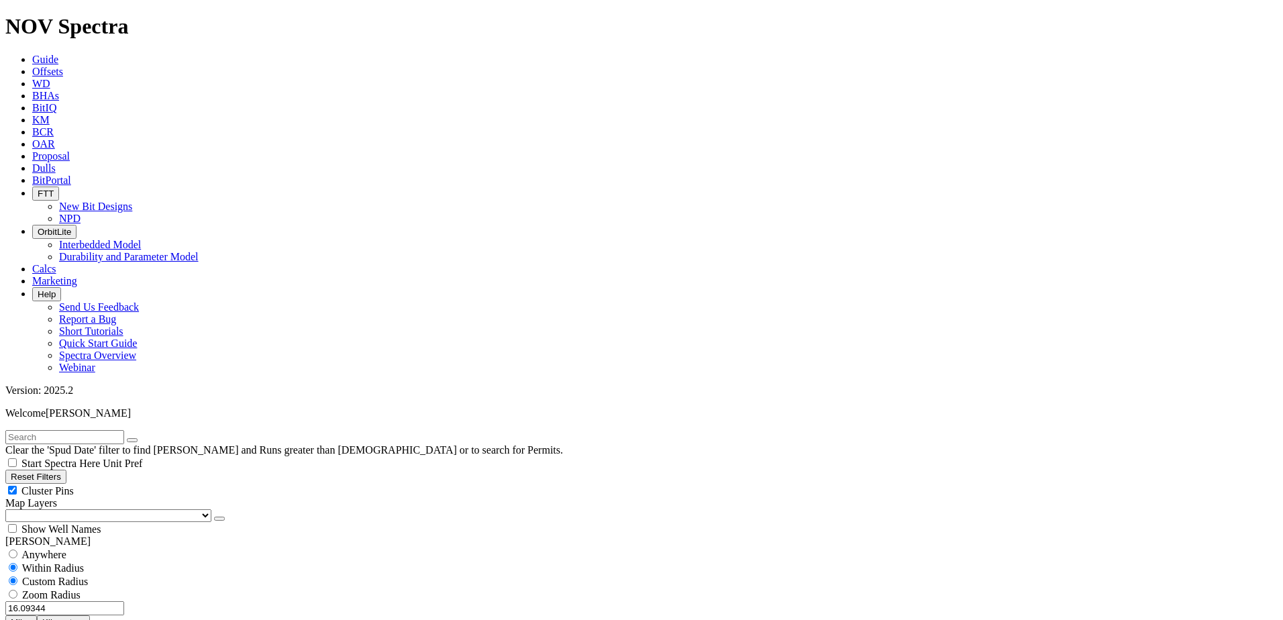
scroll to position [537, 0]
select select
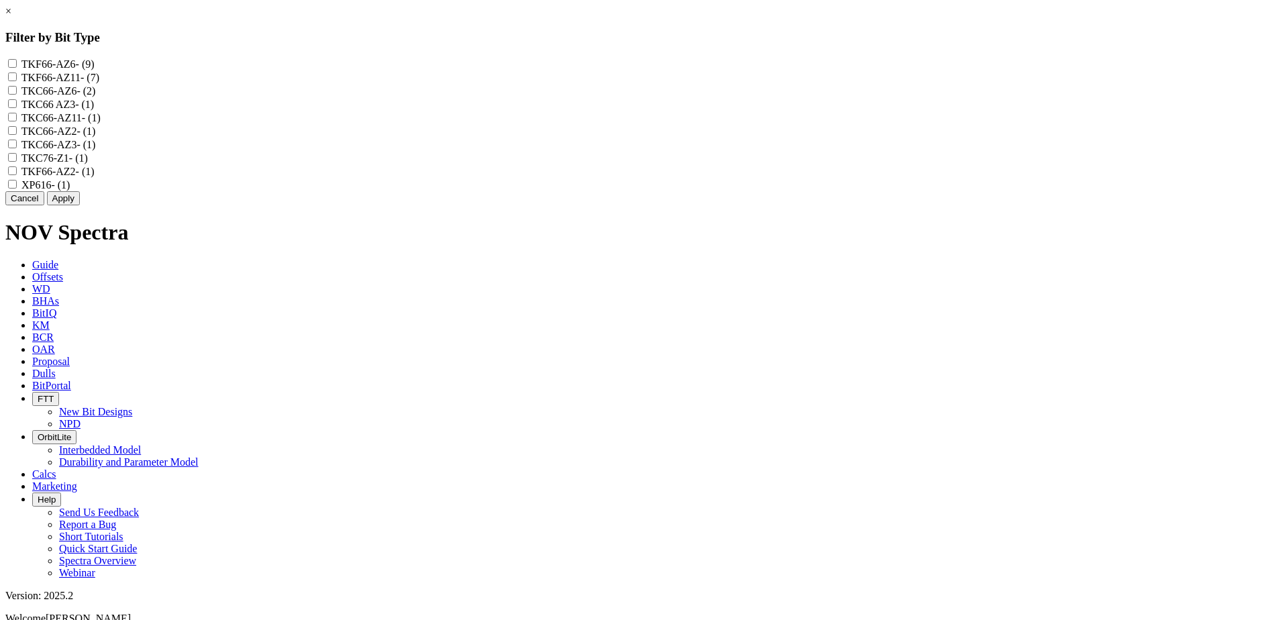
click at [17, 64] on input "TKF66-AZ6 - (9)" at bounding box center [12, 63] width 9 height 9
checkbox input "true"
click at [17, 95] on input "TKC66-AZ6 - (2)" at bounding box center [12, 90] width 9 height 9
checkbox input "true"
click at [17, 108] on AZ3 "TKC66 AZ3 - (1)" at bounding box center [12, 103] width 9 height 9
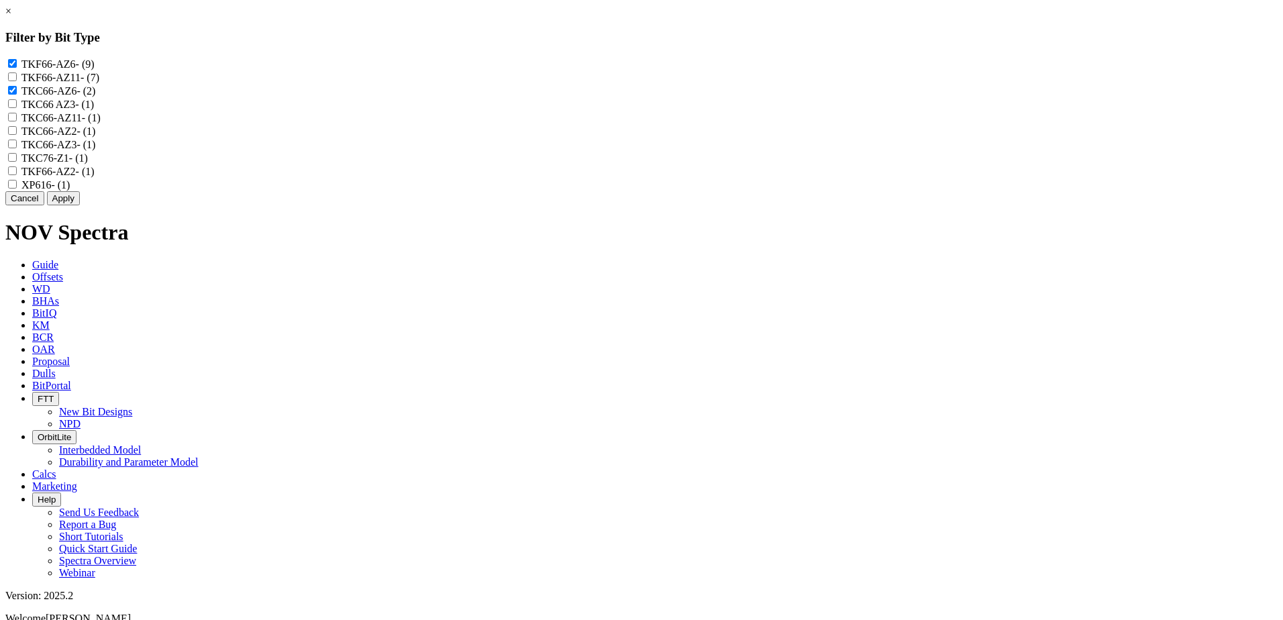
checkbox AZ3 "true"
click at [17, 121] on input "TKC66-AZ11 - (1)" at bounding box center [12, 117] width 9 height 9
checkbox input "true"
click at [17, 135] on input "TKC66-AZ2 - (1)" at bounding box center [12, 130] width 9 height 9
checkbox input "true"
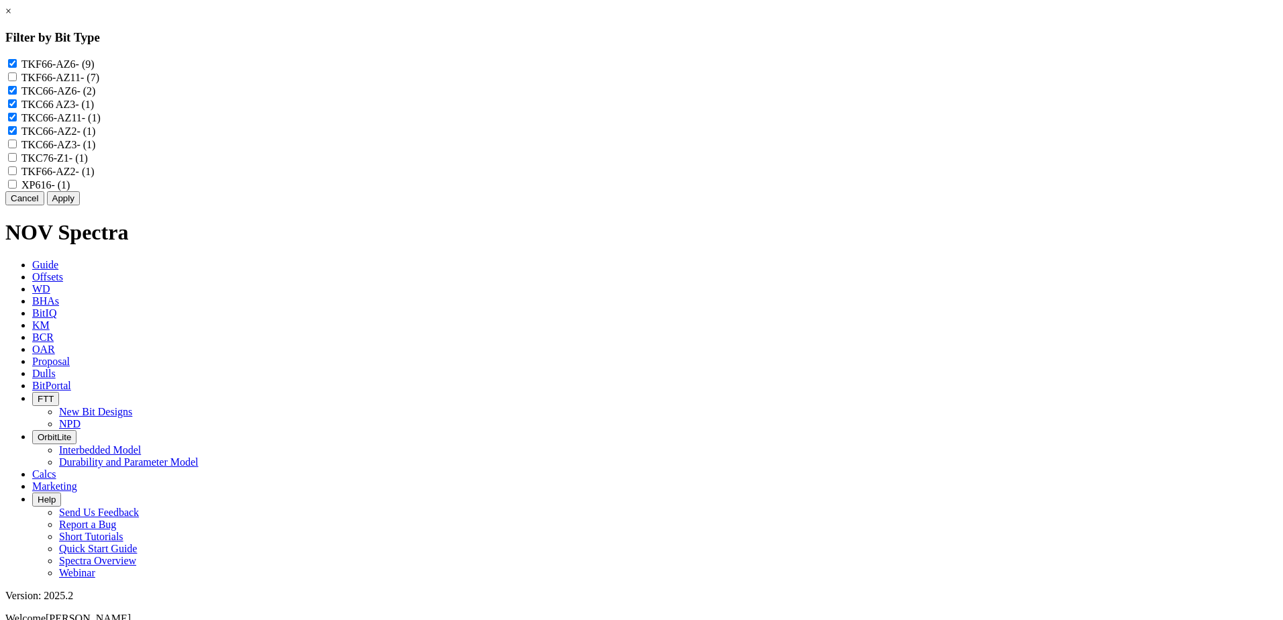
click at [17, 148] on input "TKC66-AZ3 - (1)" at bounding box center [12, 144] width 9 height 9
checkbox input "true"
click at [17, 162] on input "TKC76-Z1 - (1)" at bounding box center [12, 157] width 9 height 9
checkbox input "false"
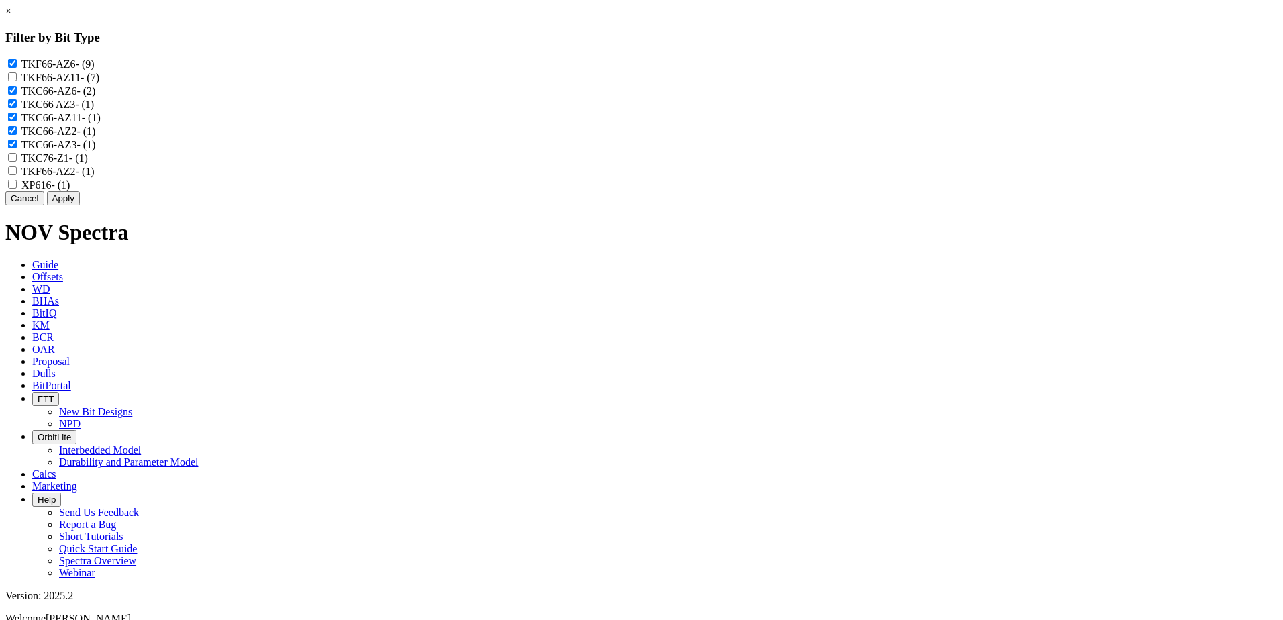
click at [17, 175] on input "TKF66-AZ2 - (1)" at bounding box center [12, 170] width 9 height 9
checkbox input "true"
click at [17, 189] on input "XP616 - (1)" at bounding box center [12, 184] width 9 height 9
checkbox input "true"
click at [80, 205] on button "Apply" at bounding box center [63, 198] width 33 height 14
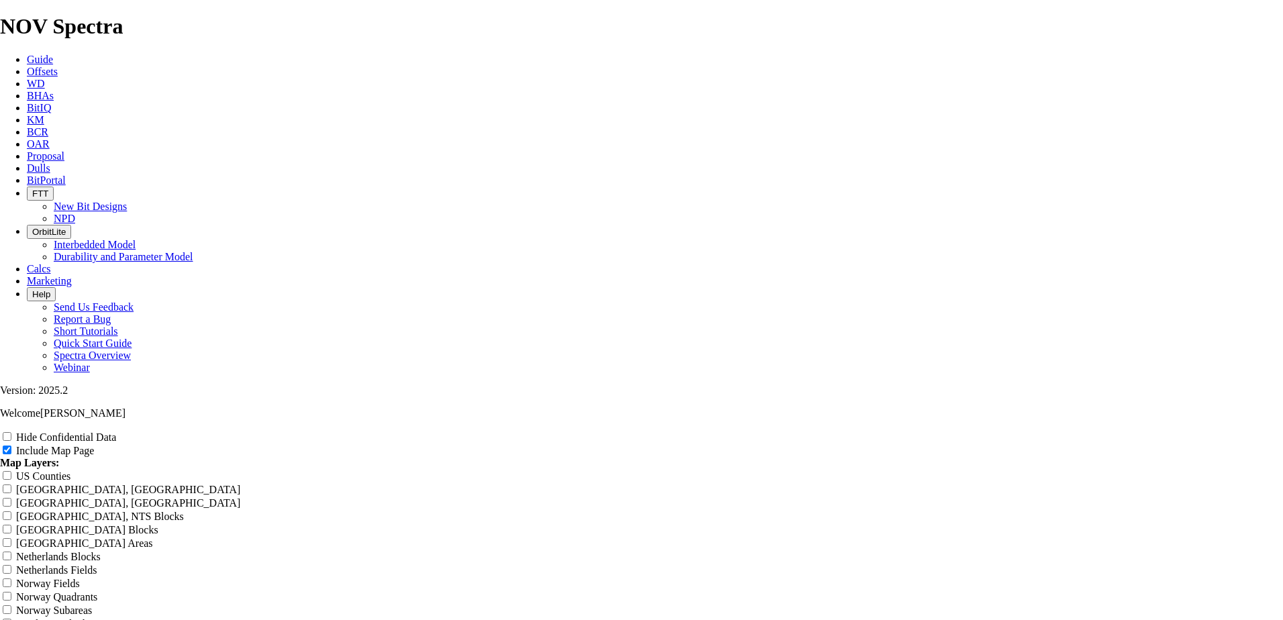
scroll to position [403, 0]
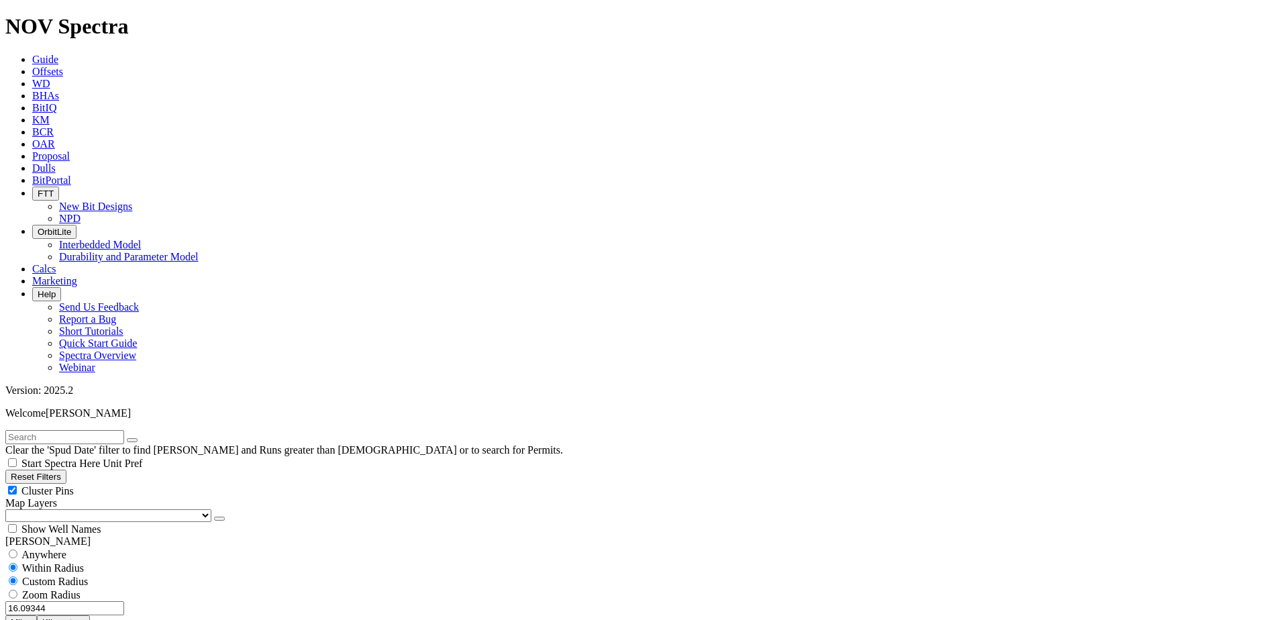
click at [87, 509] on select "US Counties [GEOGRAPHIC_DATA], [GEOGRAPHIC_DATA] [GEOGRAPHIC_DATA], [GEOGRAPHIC…" at bounding box center [108, 515] width 206 height 13
click at [10, 509] on select "US Counties [GEOGRAPHIC_DATA], [GEOGRAPHIC_DATA] [GEOGRAPHIC_DATA], [GEOGRAPHIC…" at bounding box center [108, 515] width 206 height 13
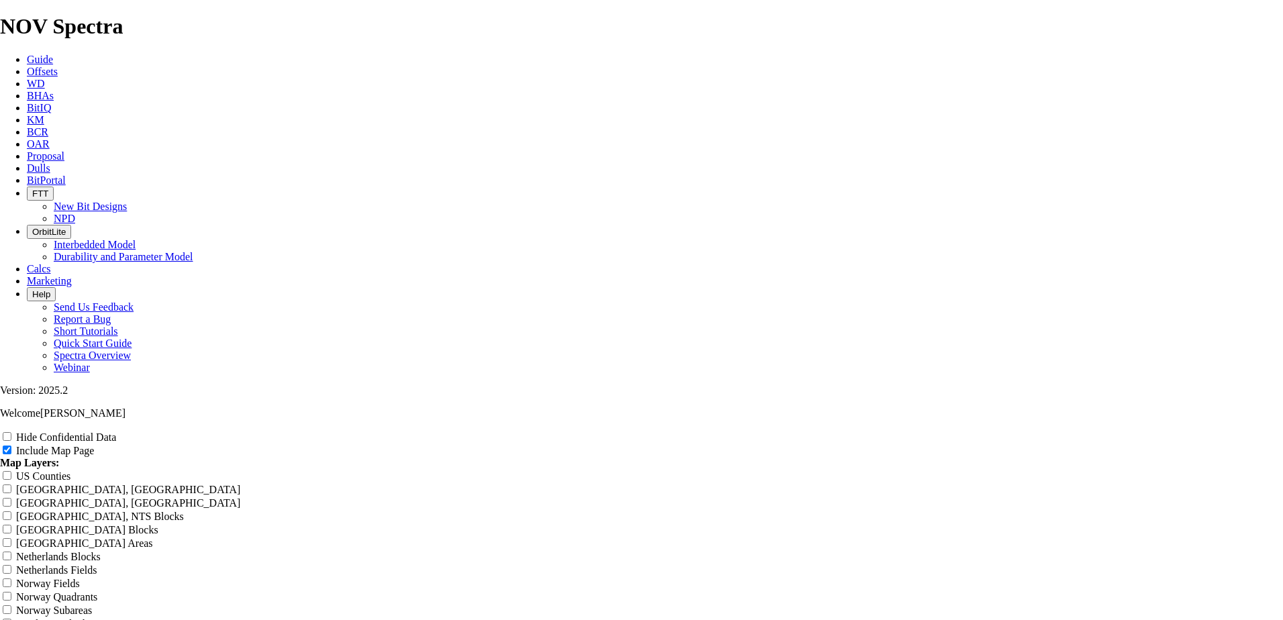
scroll to position [1745, 0]
